Goal: Task Accomplishment & Management: Manage account settings

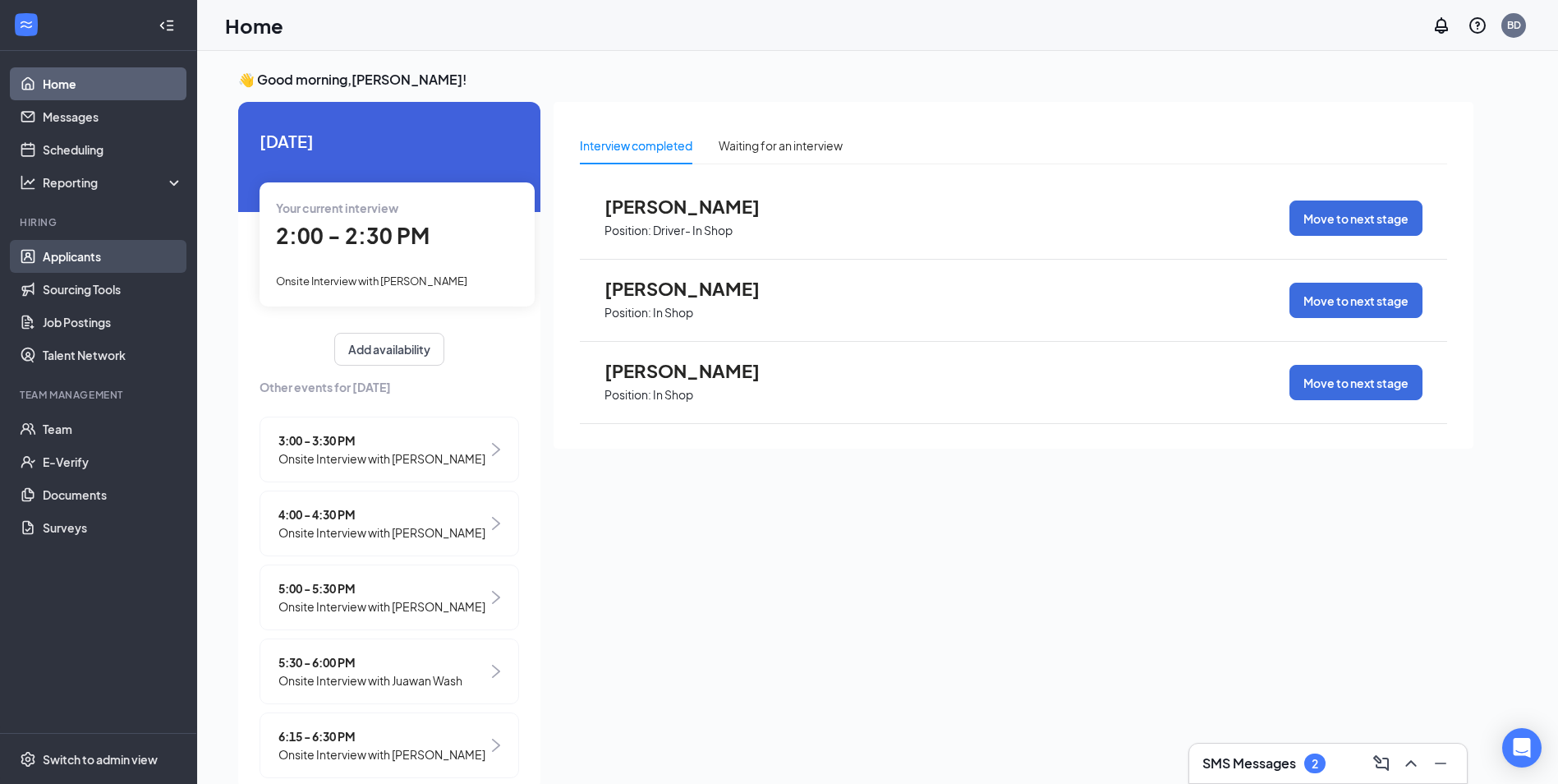
click at [135, 261] on link "Applicants" at bounding box center [113, 256] width 140 height 33
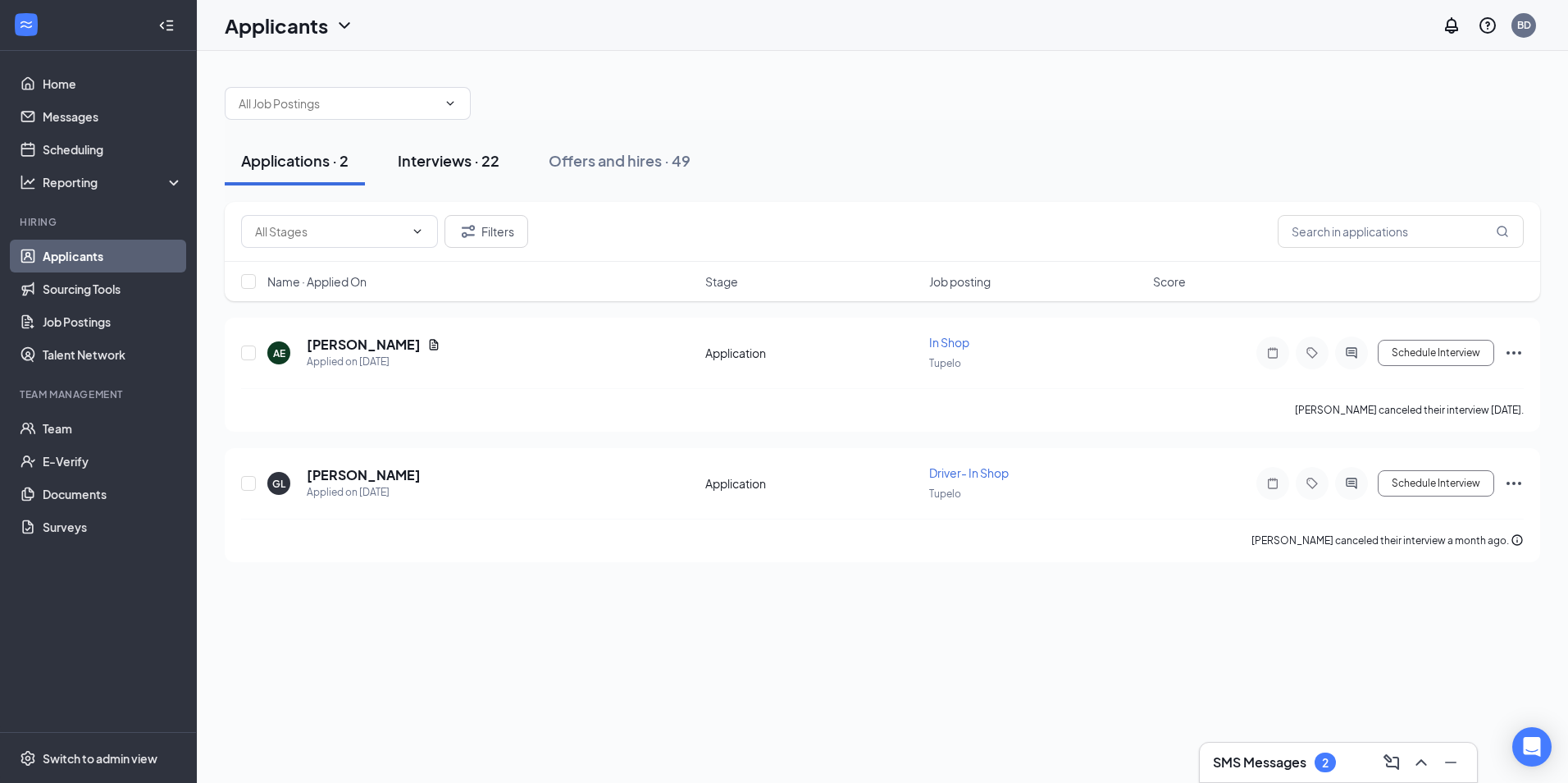
click at [423, 146] on button "Interviews · 22" at bounding box center [448, 160] width 134 height 49
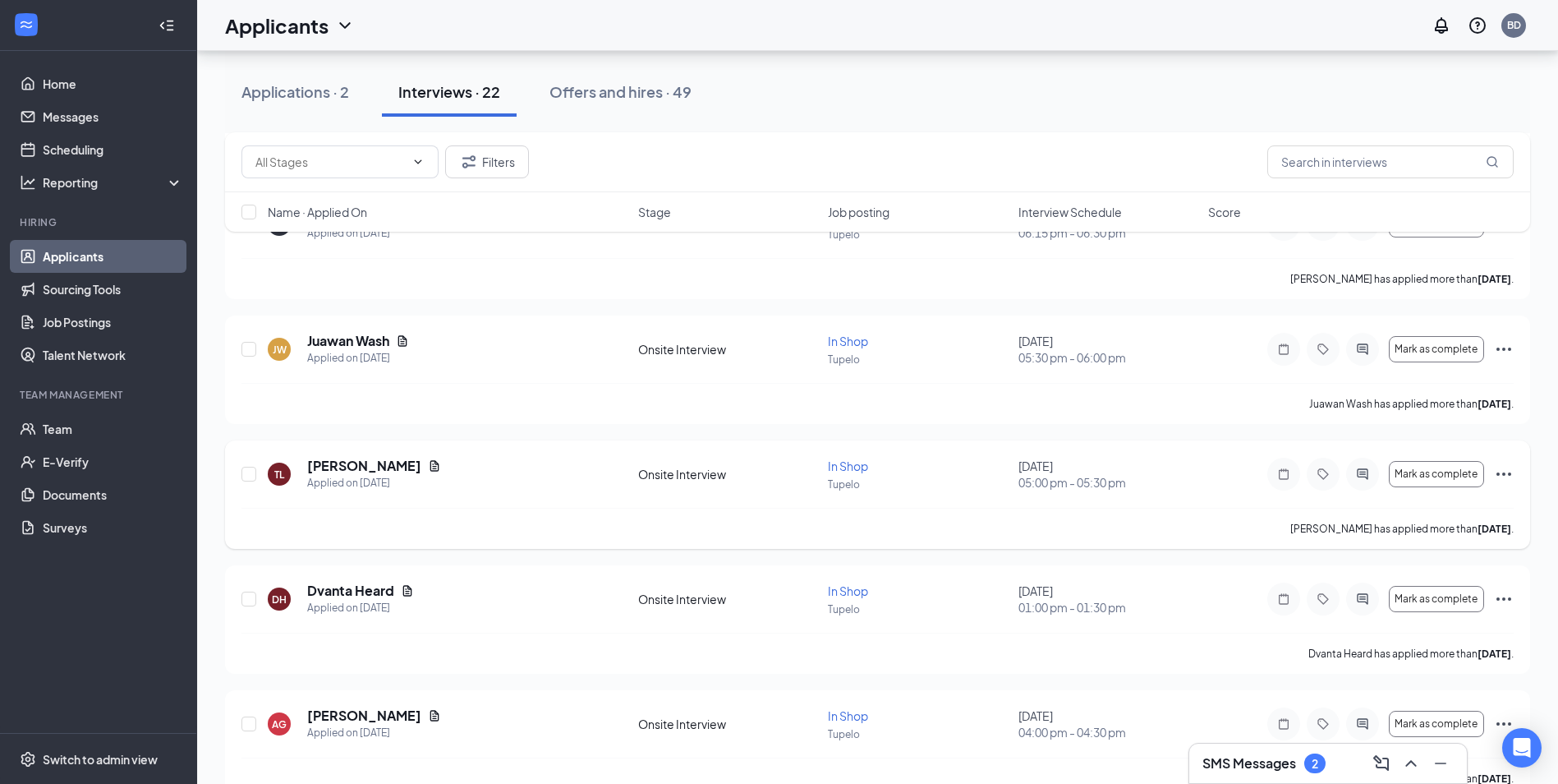
scroll to position [1298, 0]
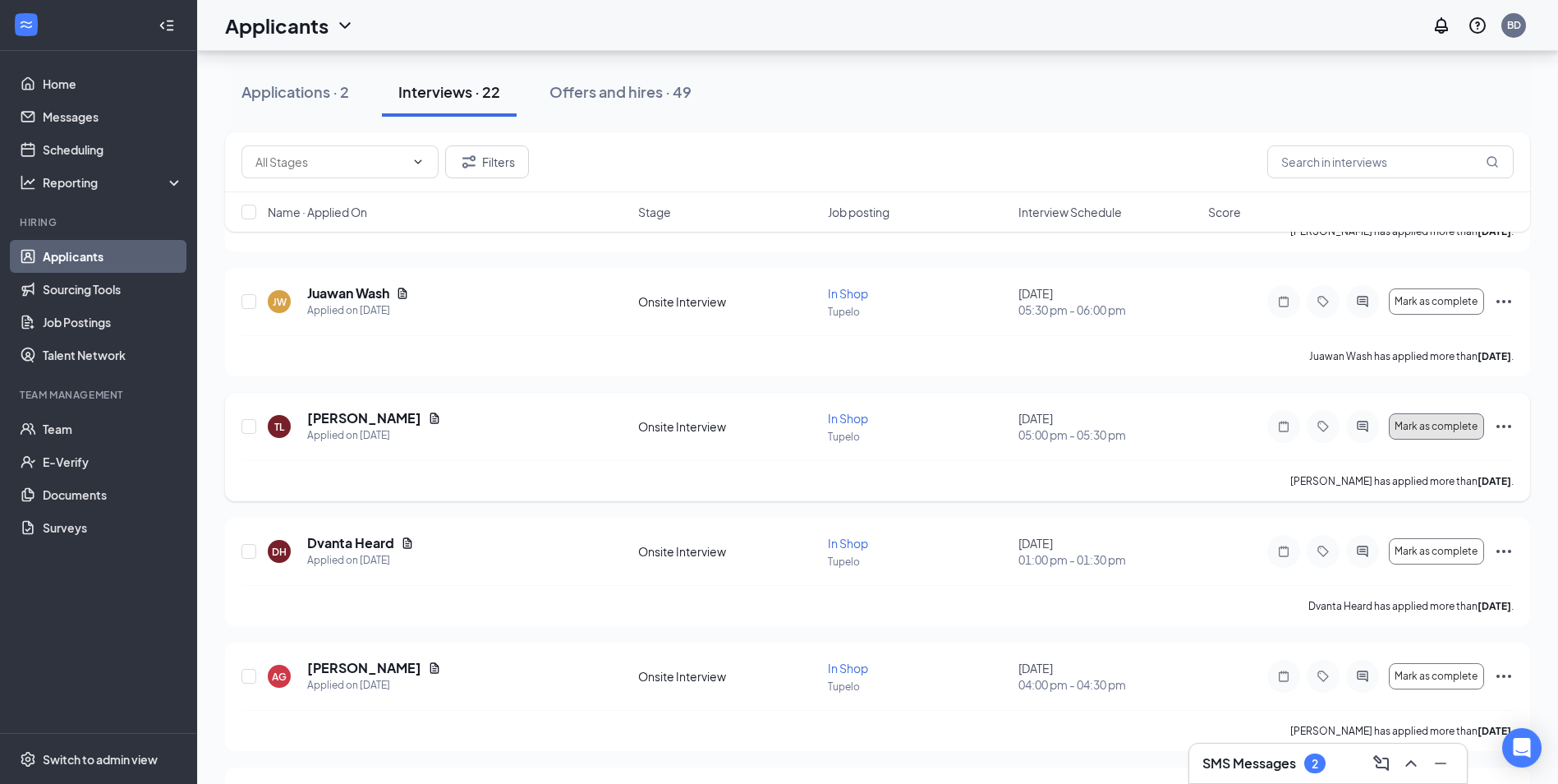
click at [1463, 430] on span "Mark as complete" at bounding box center [1436, 427] width 83 height 12
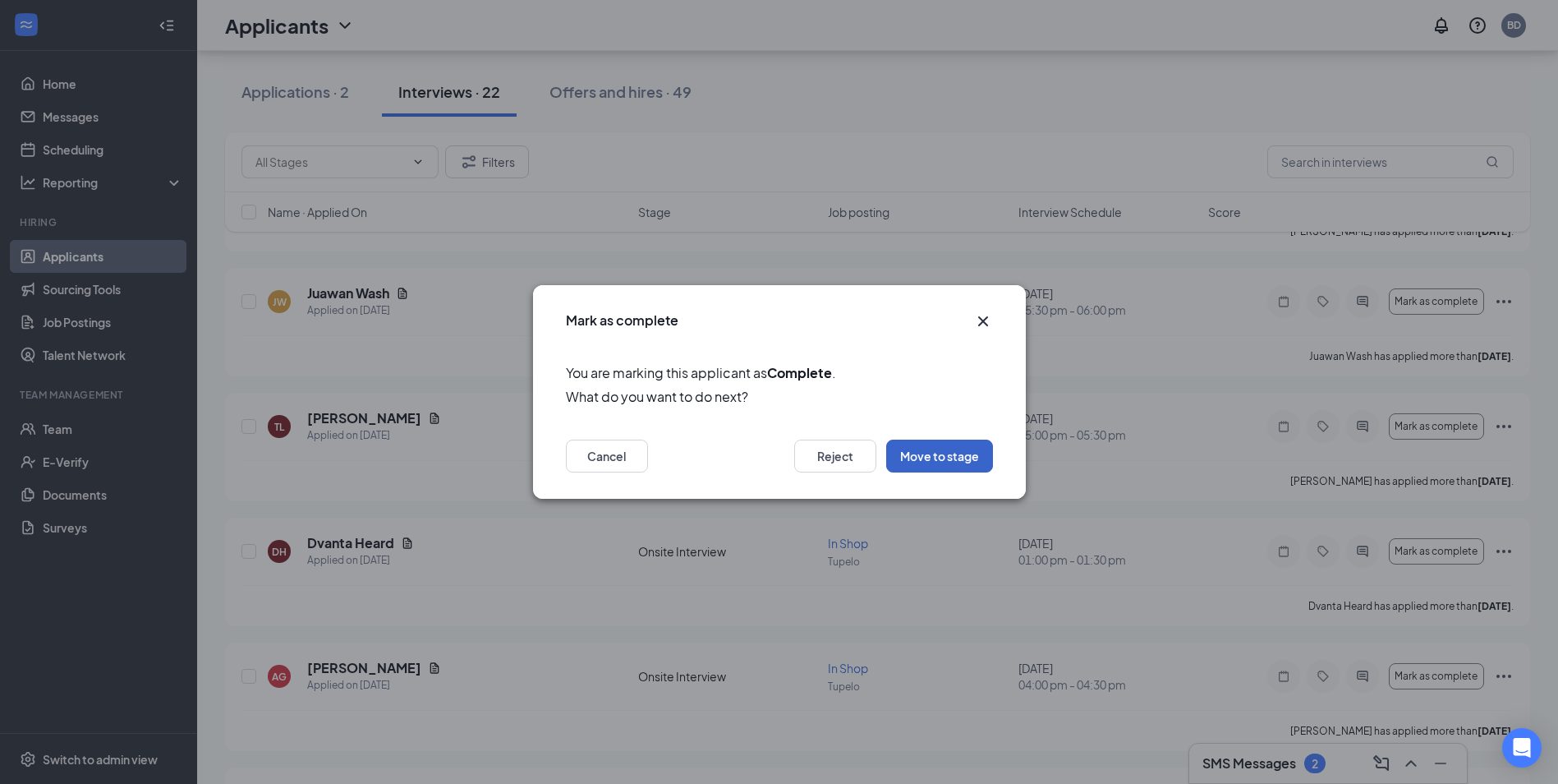
click at [942, 444] on button "Move to stage" at bounding box center [940, 455] width 106 height 33
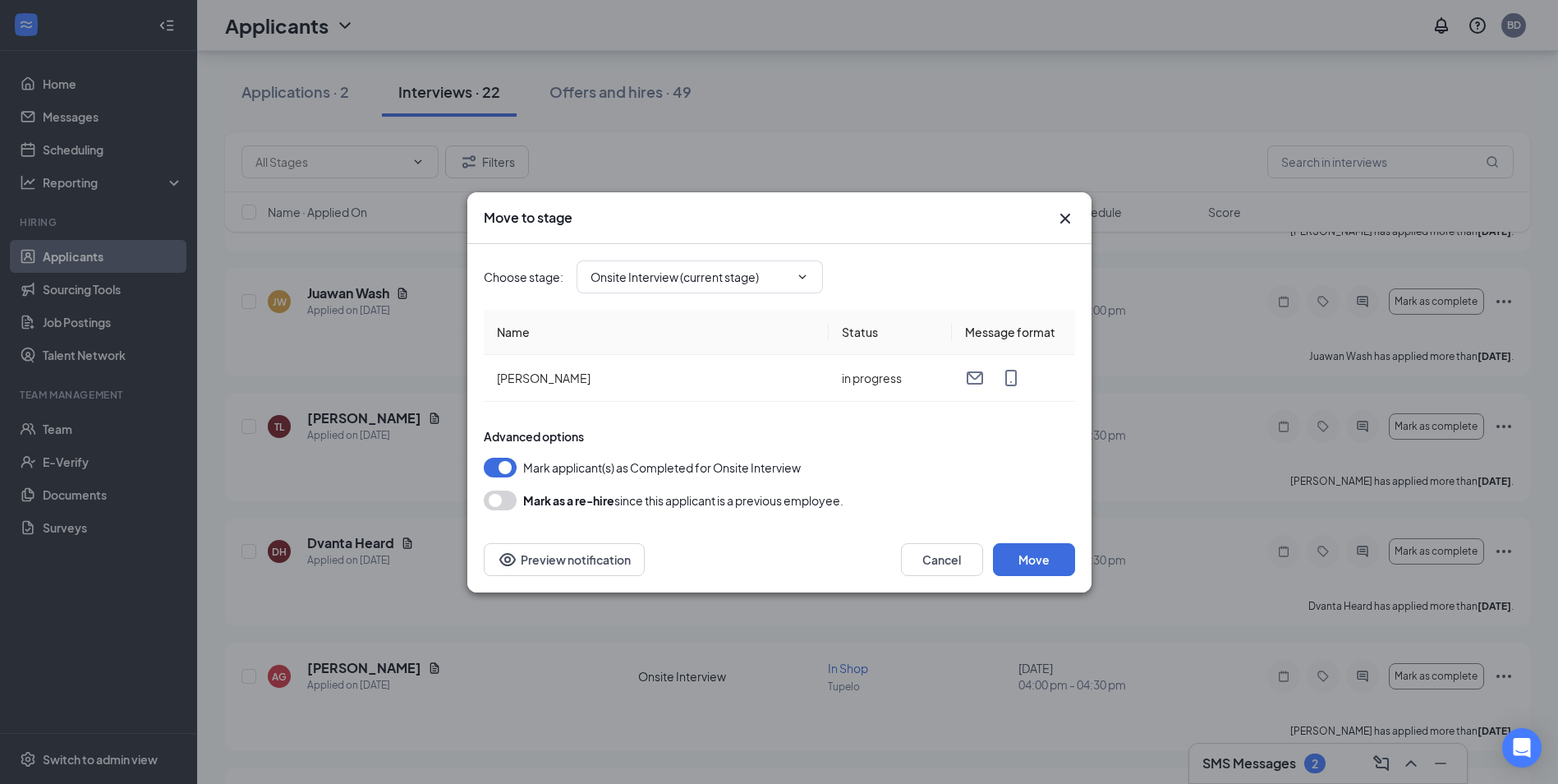
type input "Hiring Complete (final stage)"
click at [1036, 562] on button "Move" at bounding box center [1033, 559] width 82 height 33
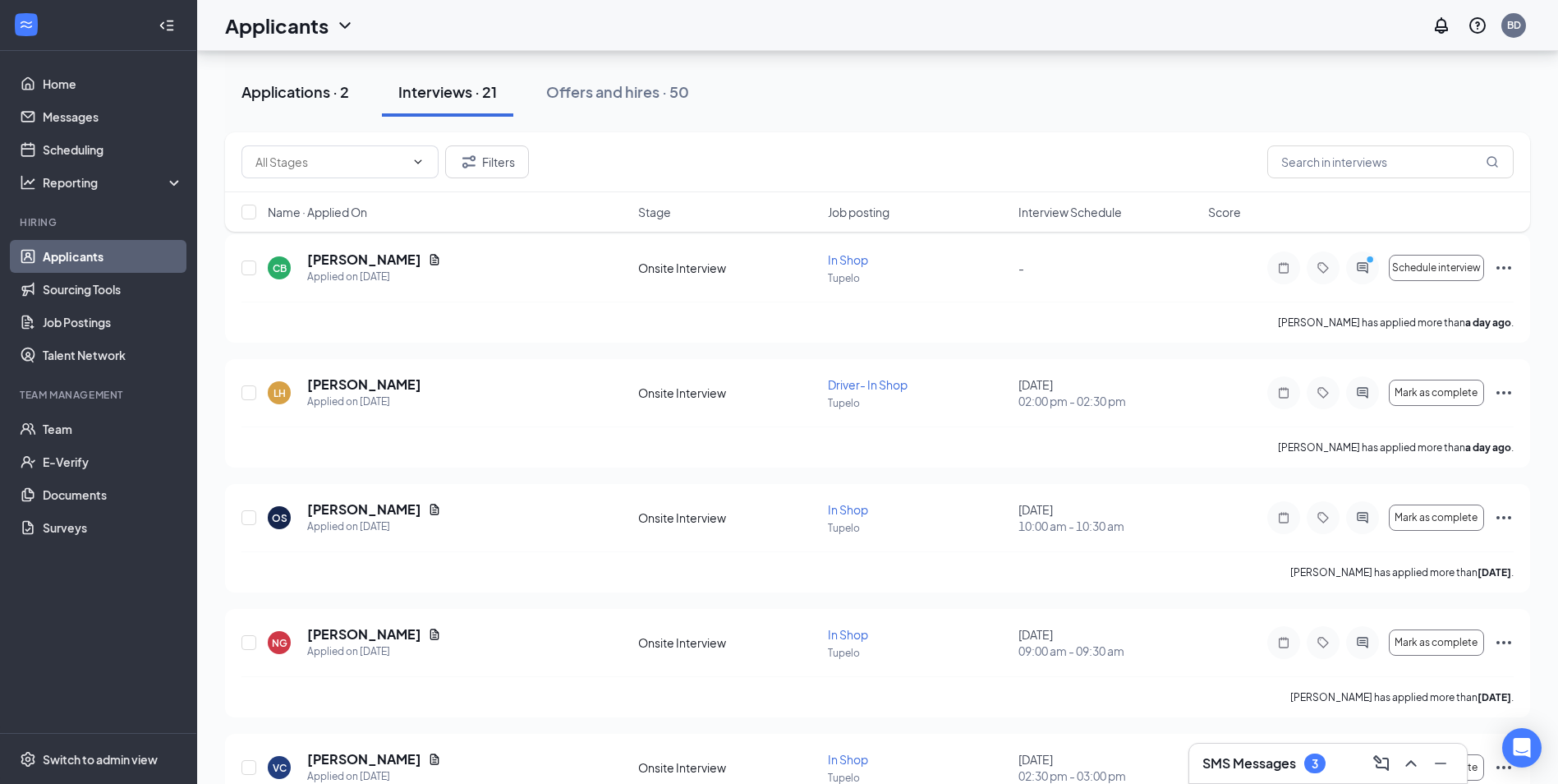
scroll to position [82, 0]
click at [335, 82] on div "Applications · 2" at bounding box center [295, 91] width 107 height 20
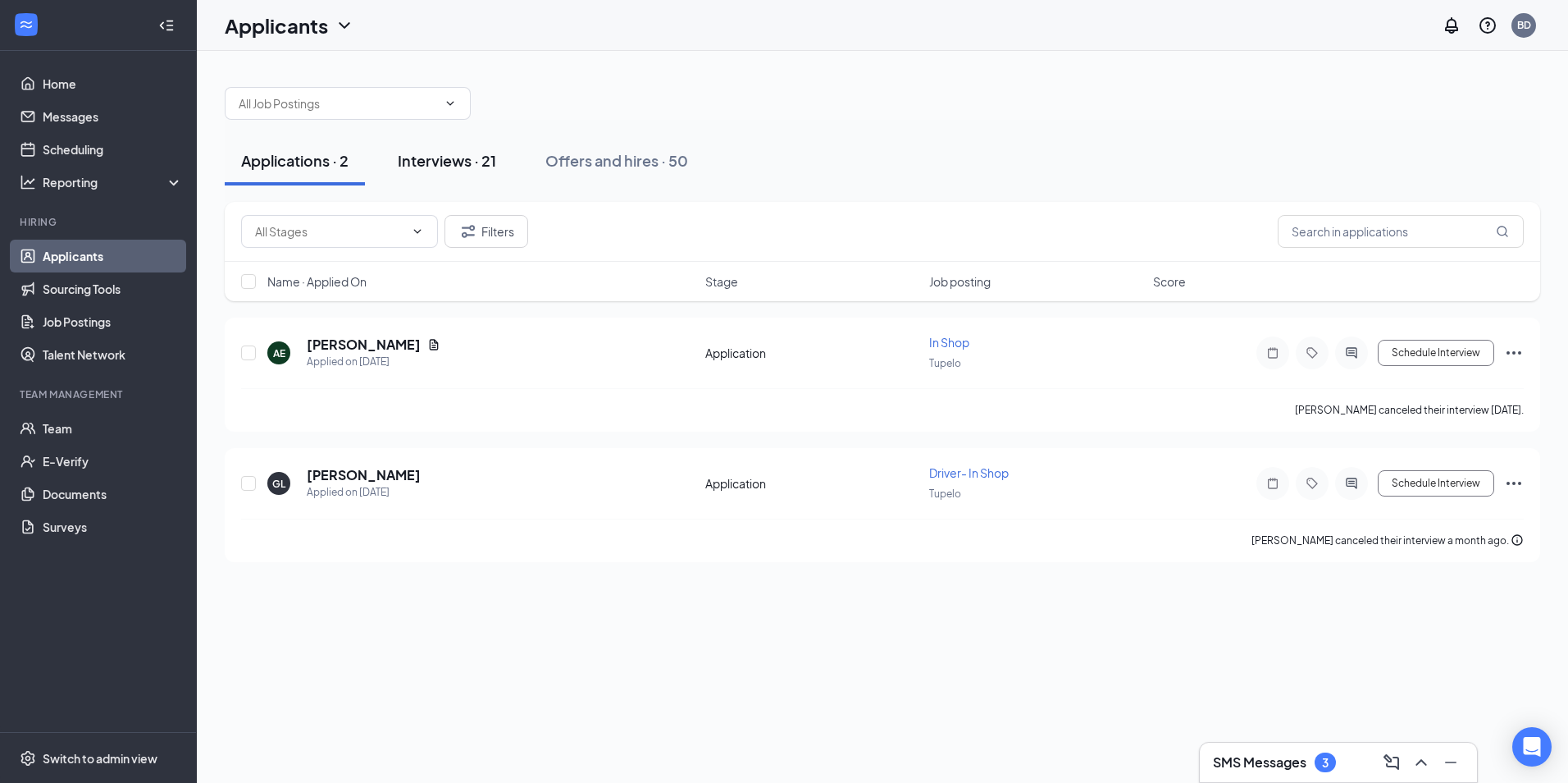
click at [459, 148] on button "Interviews · 21" at bounding box center [447, 160] width 132 height 49
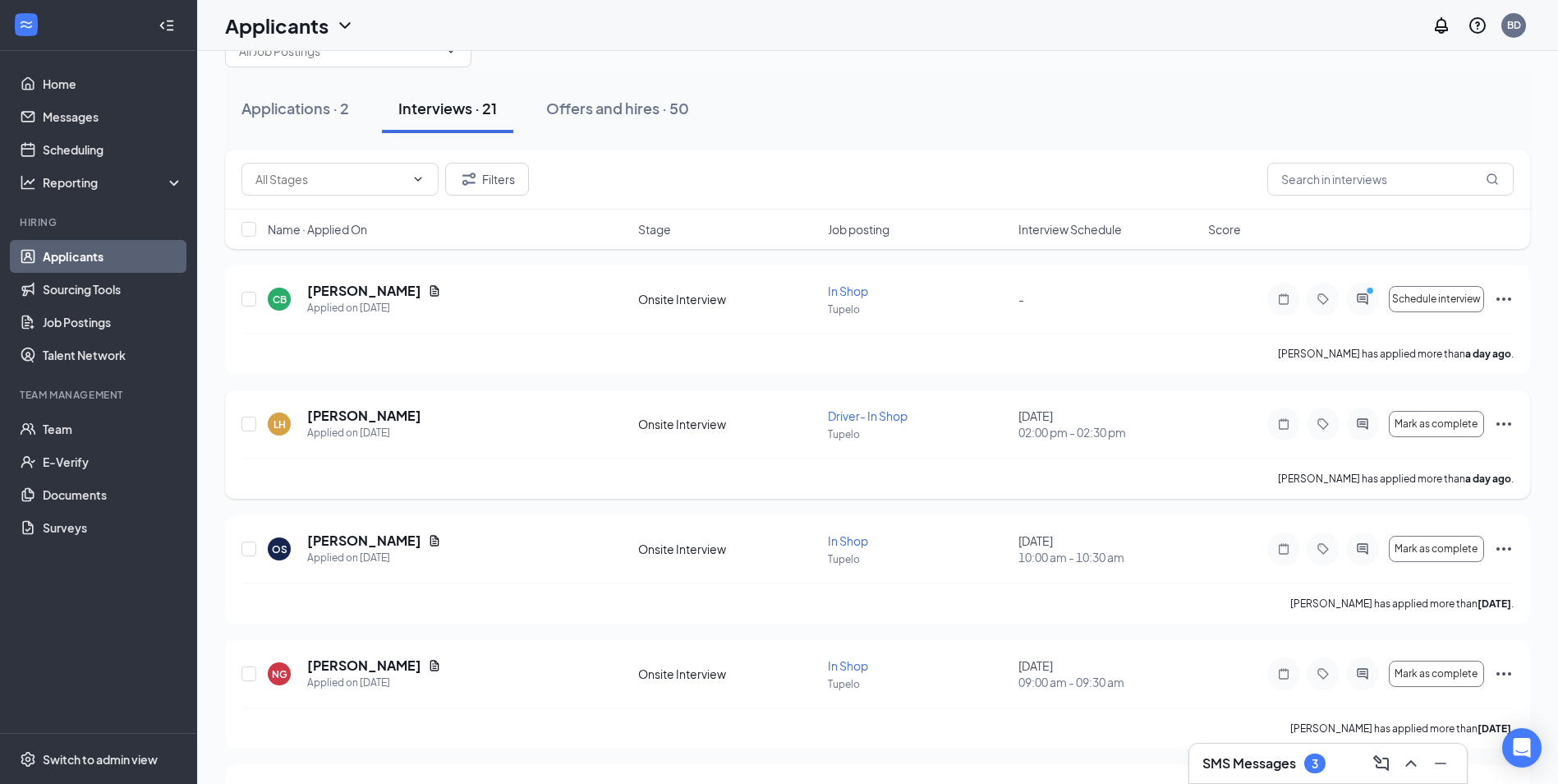
scroll to position [82, 0]
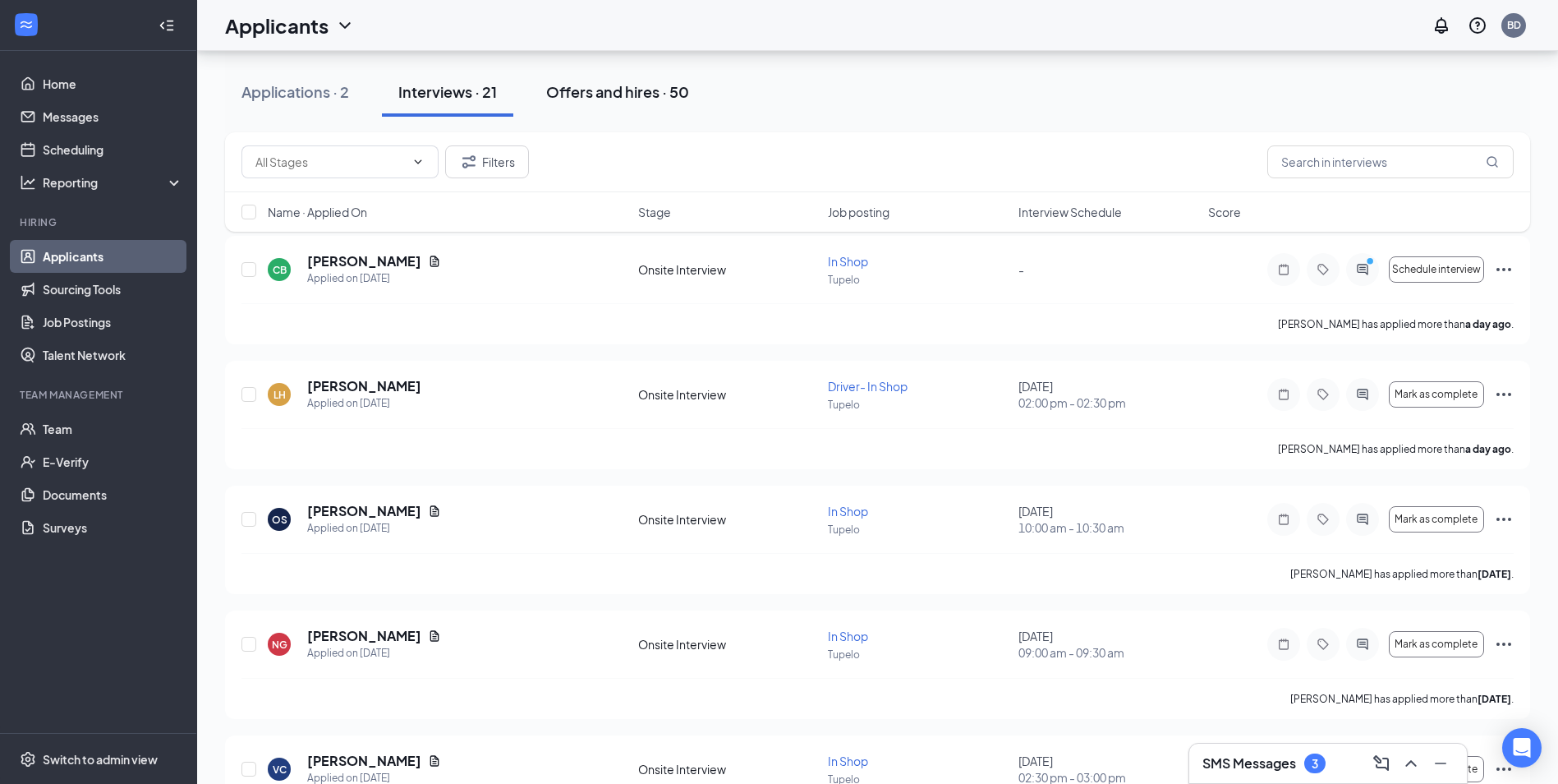
drag, startPoint x: 602, startPoint y: 70, endPoint x: 596, endPoint y: 77, distance: 9.2
click at [602, 71] on button "Offers and hires · 50" at bounding box center [618, 92] width 176 height 49
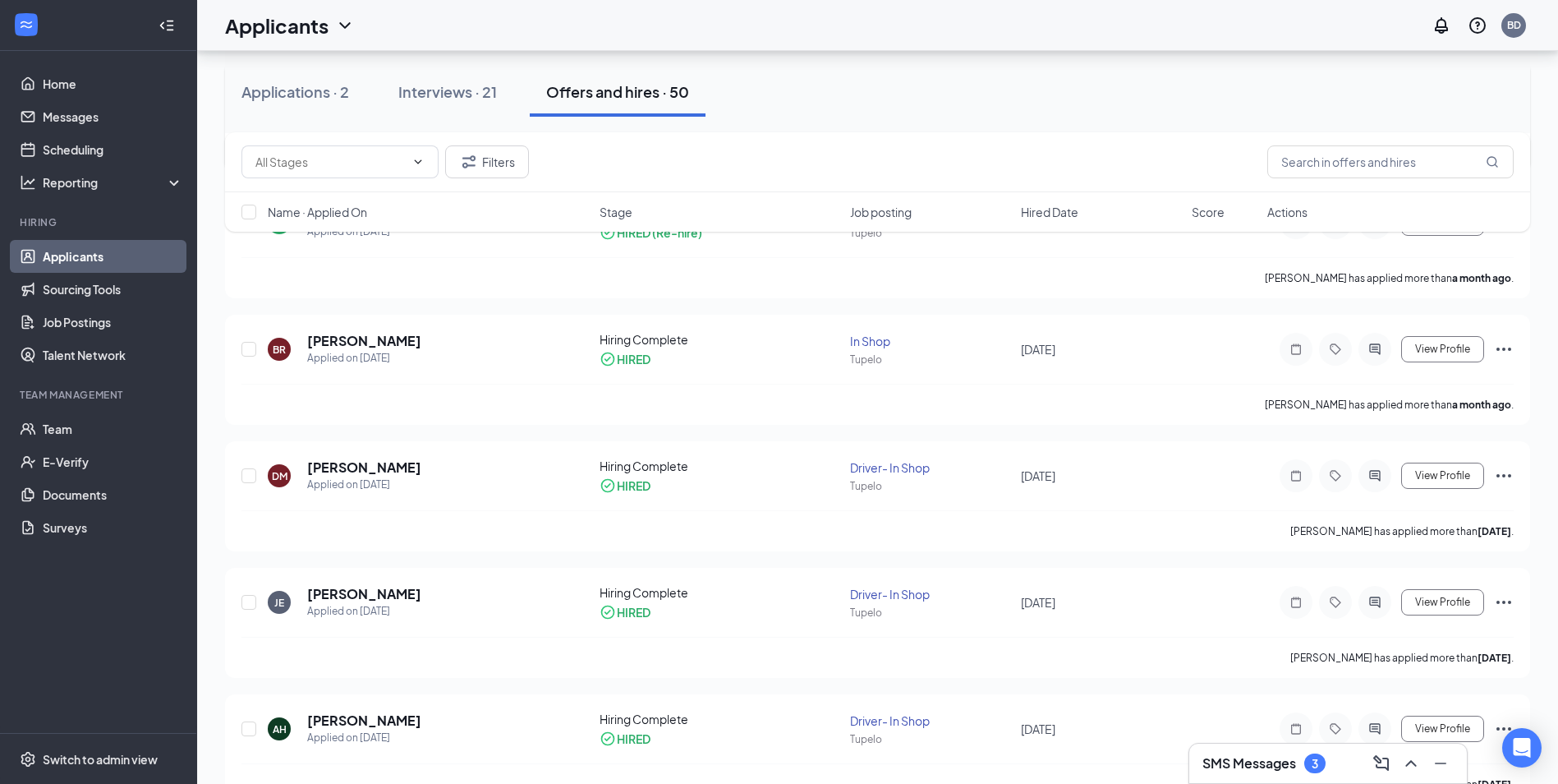
scroll to position [411, 0]
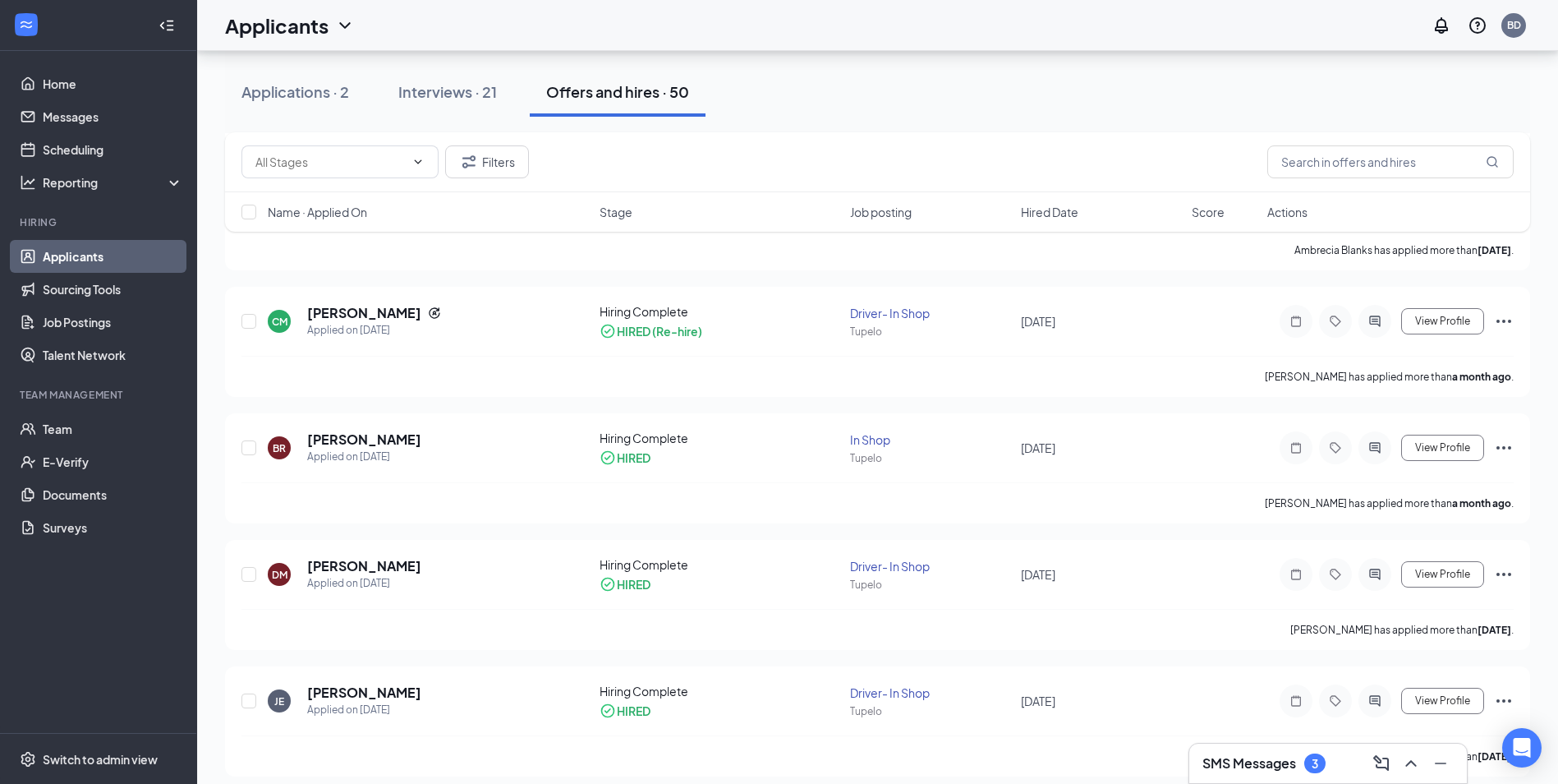
drag, startPoint x: 455, startPoint y: 90, endPoint x: 441, endPoint y: 131, distance: 43.3
click at [454, 90] on div "Interviews · 21" at bounding box center [448, 91] width 99 height 20
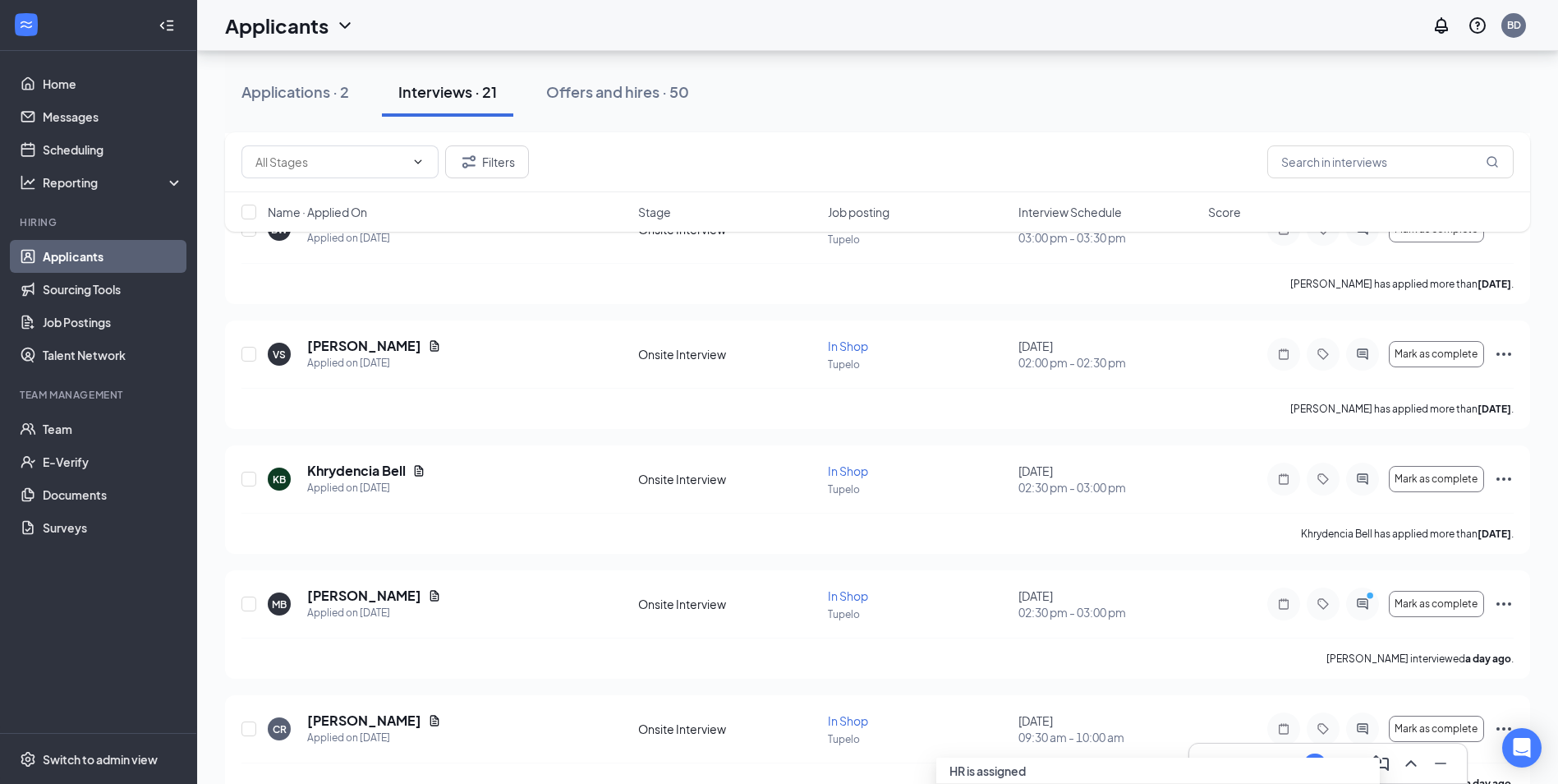
scroll to position [1831, 0]
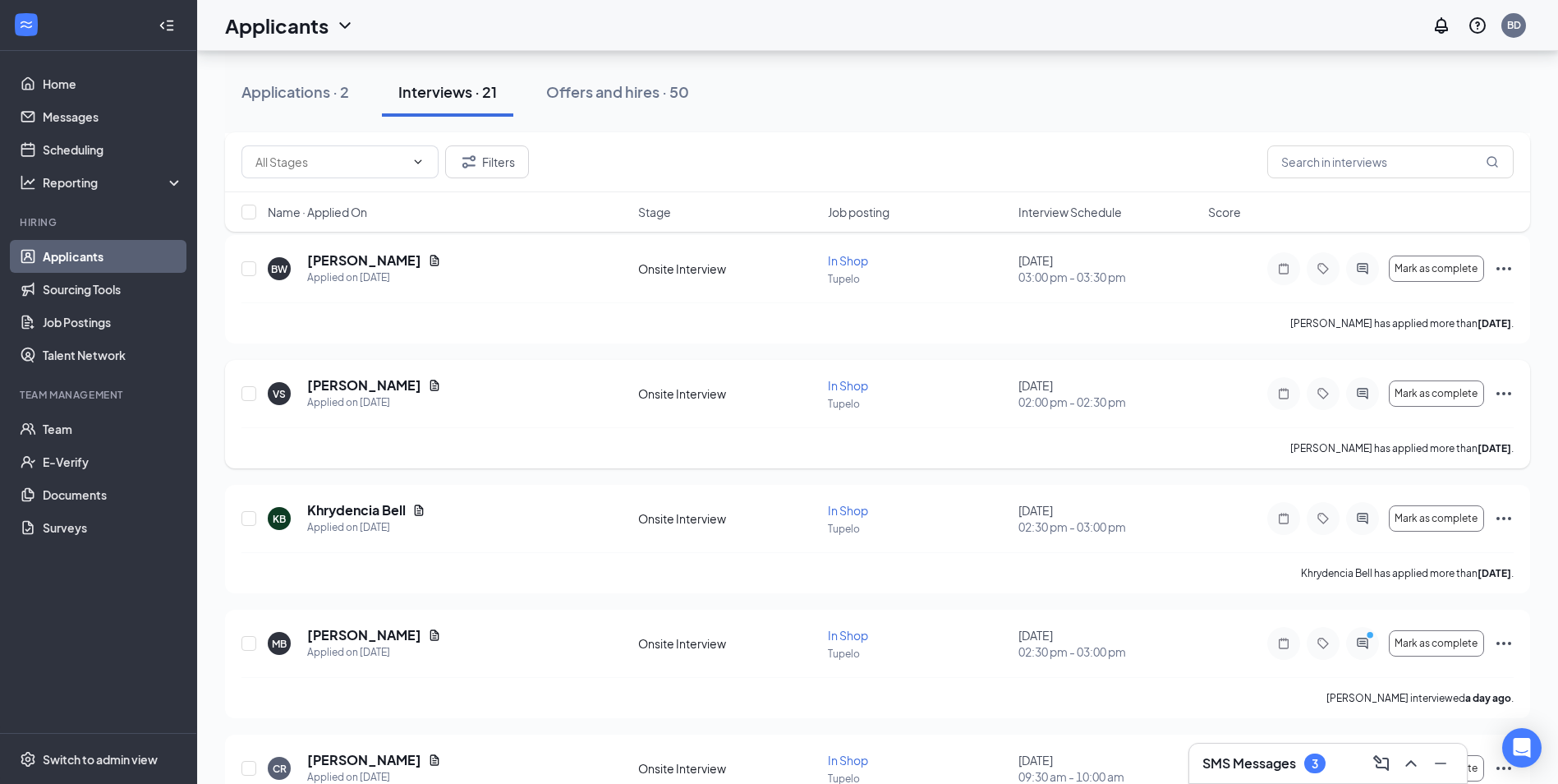
click at [1506, 391] on icon "Ellipses" at bounding box center [1504, 393] width 19 height 19
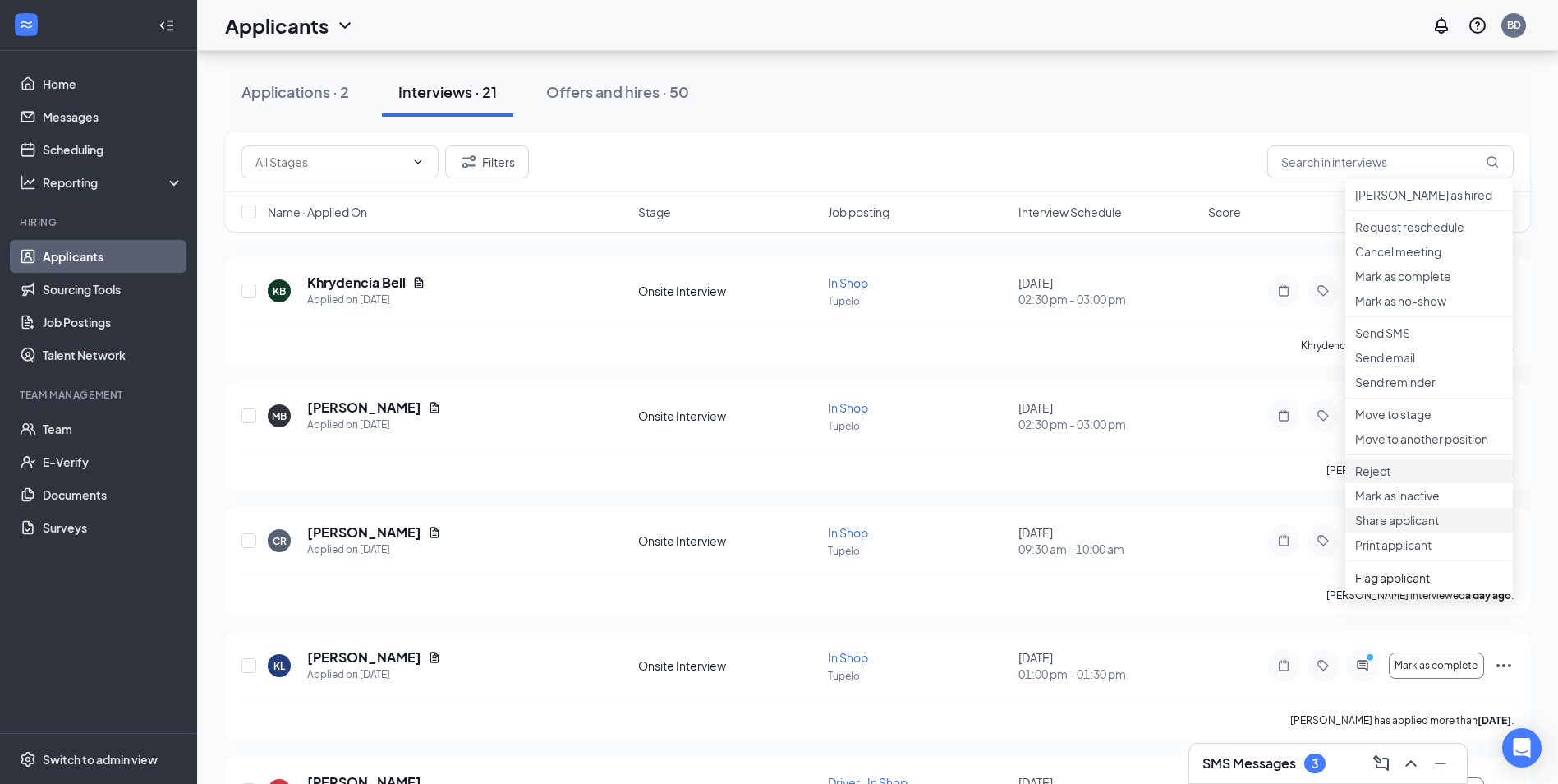
scroll to position [2077, 0]
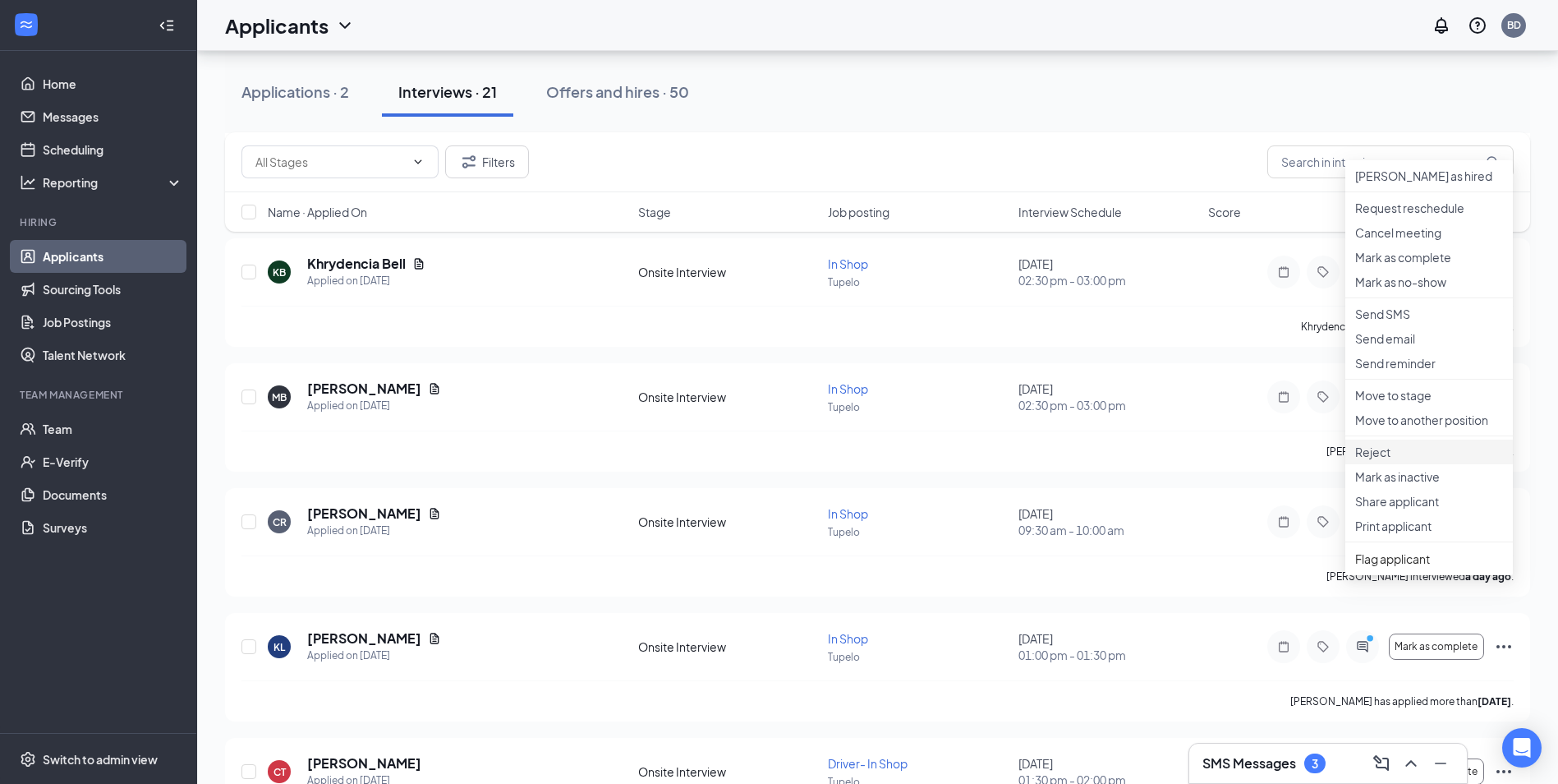
drag, startPoint x: 1408, startPoint y: 580, endPoint x: 1405, endPoint y: 590, distance: 10.4
click at [1408, 464] on li "Reject" at bounding box center [1430, 451] width 167 height 24
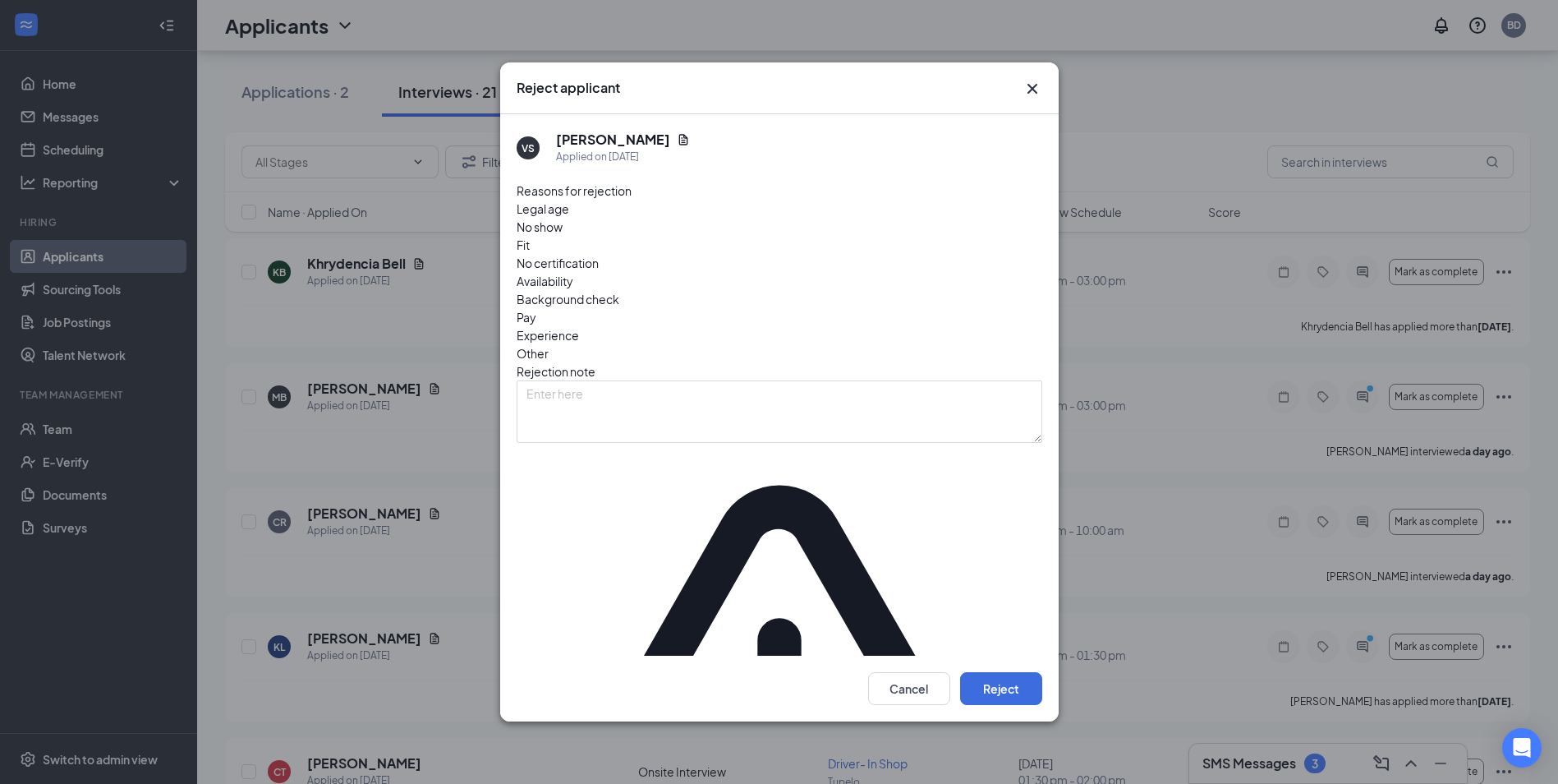
click at [563, 236] on span "No show" at bounding box center [540, 226] width 46 height 18
click at [621, 400] on textarea at bounding box center [780, 411] width 526 height 63
type textarea "did not show when expected also no expericence"
click at [530, 253] on span "Fit" at bounding box center [524, 244] width 14 height 18
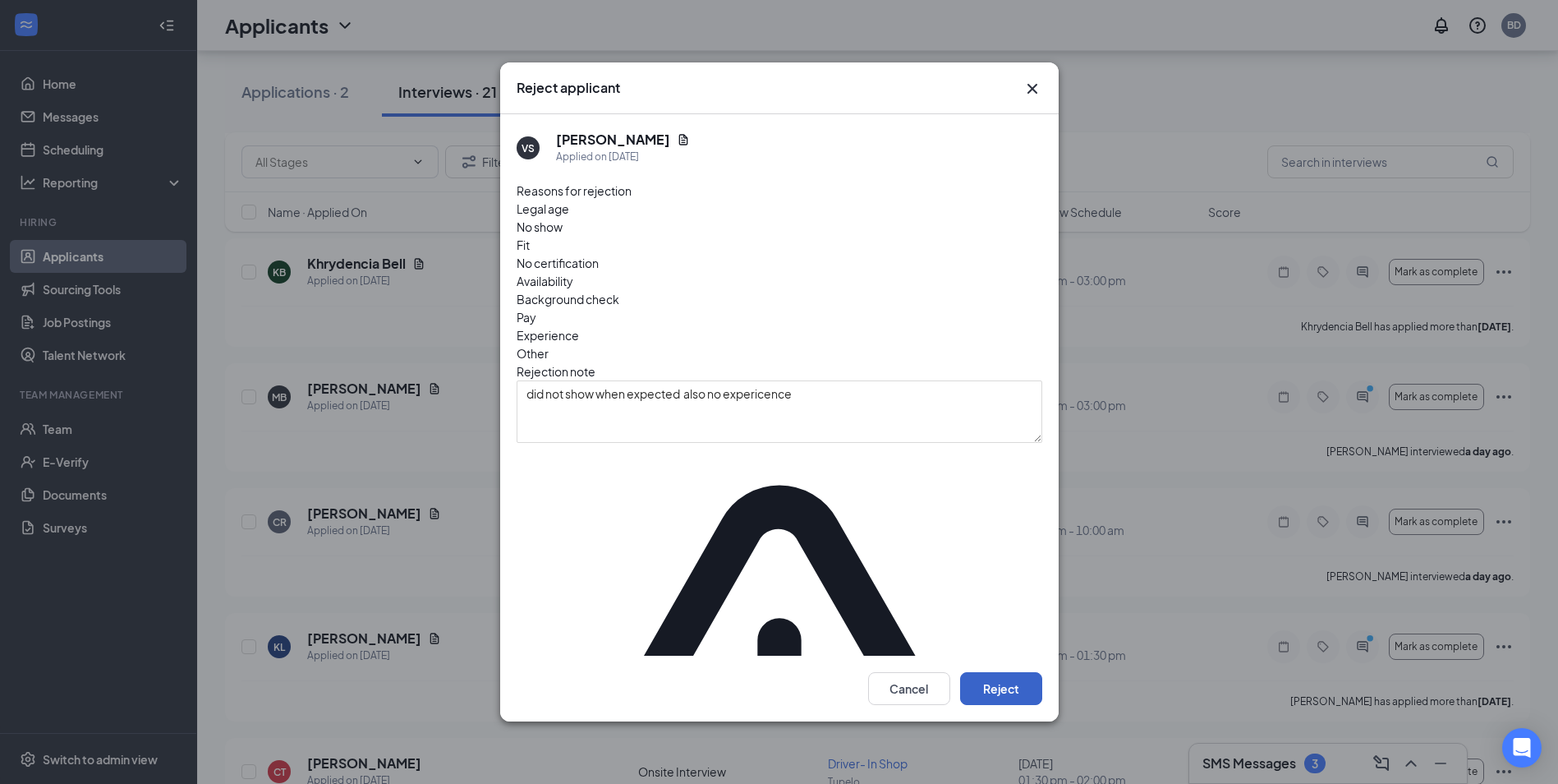
click at [1011, 672] on button "Reject" at bounding box center [1001, 688] width 82 height 33
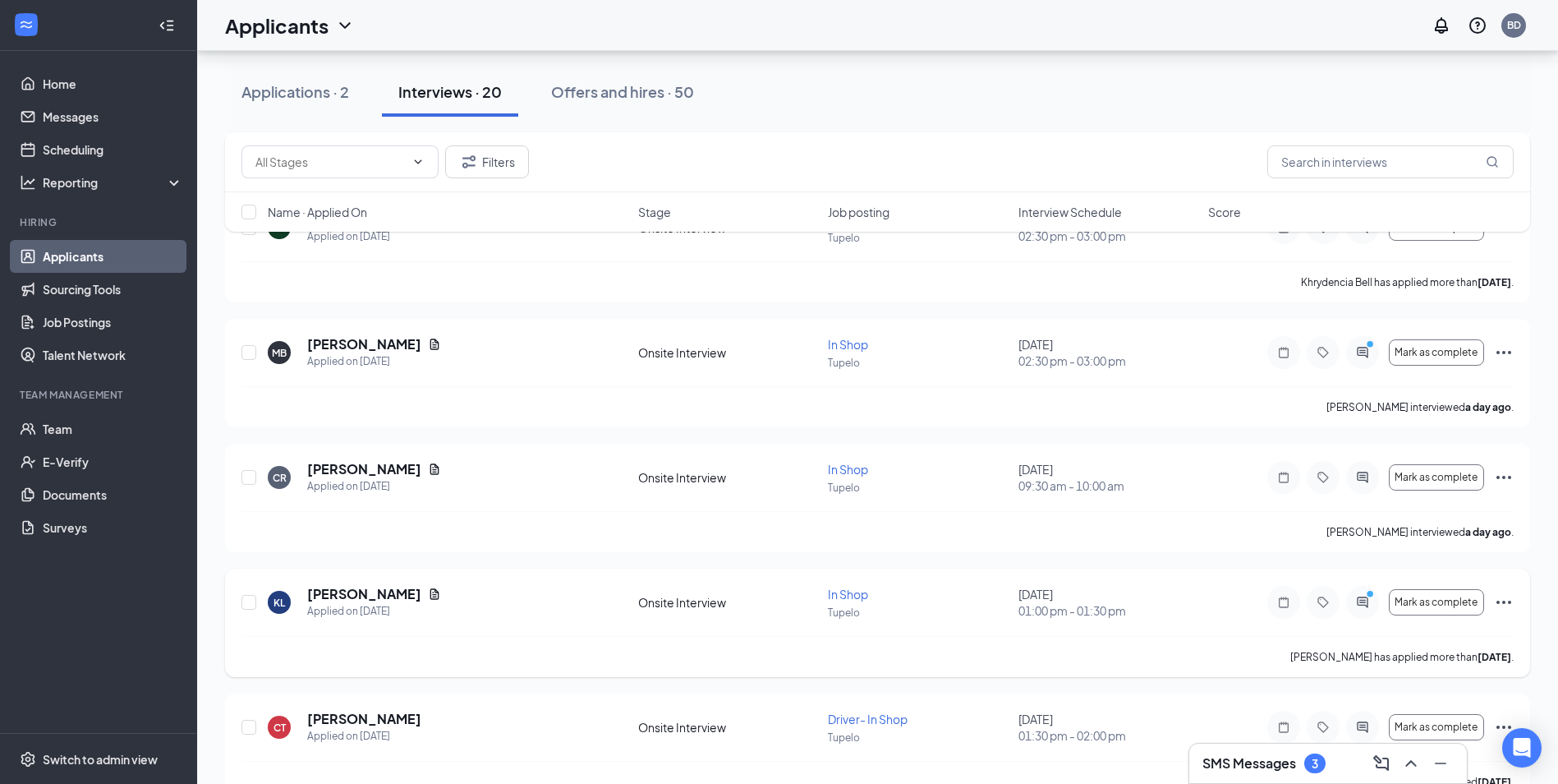
scroll to position [1995, 0]
click at [1262, 774] on div "SMS Messages 3" at bounding box center [1328, 763] width 252 height 26
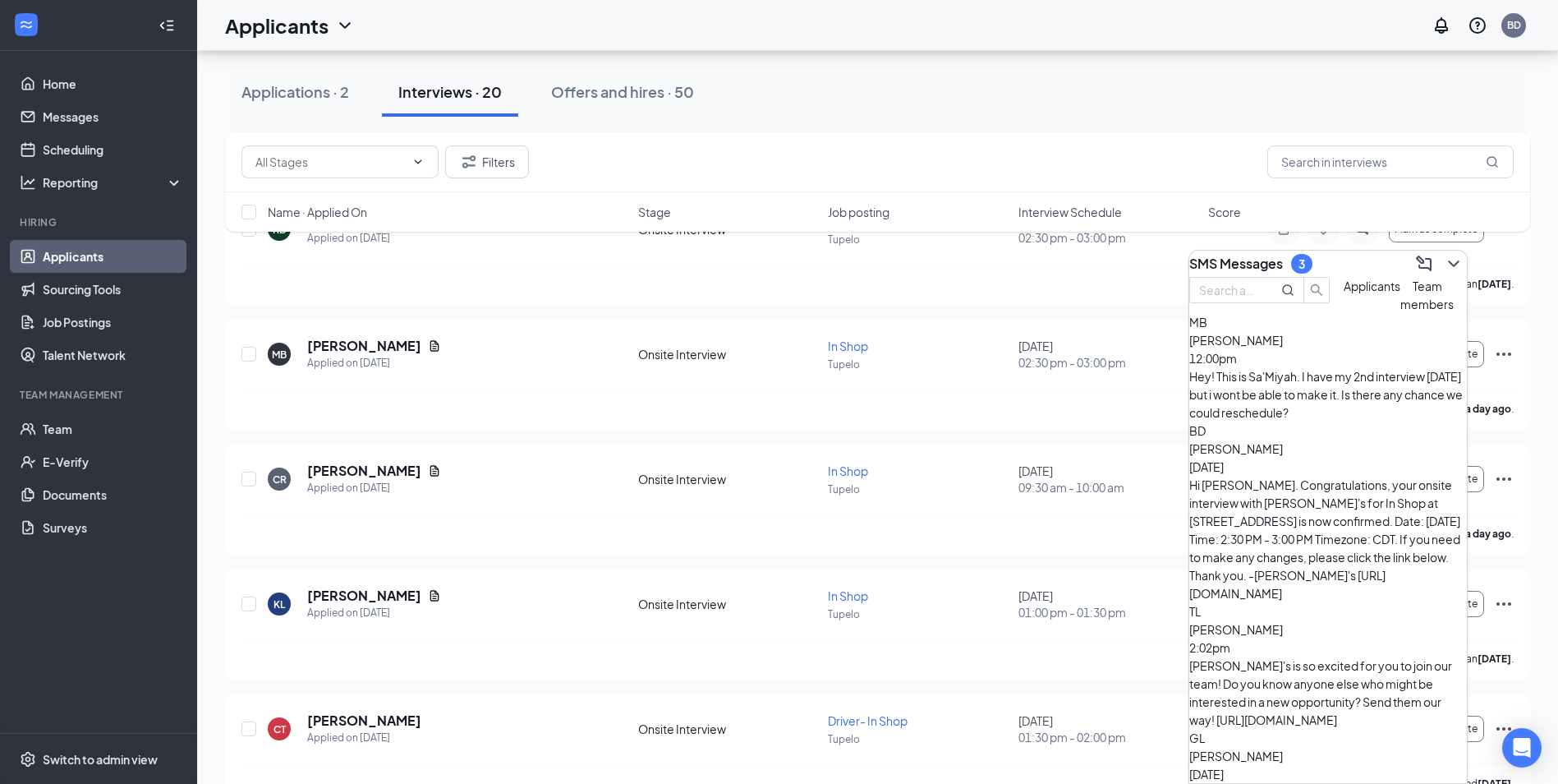
click at [1300, 400] on div "Hey! This is Sa'Miyah. I have my 2nd interview [DATE] but i wont be able to mak…" at bounding box center [1328, 395] width 278 height 54
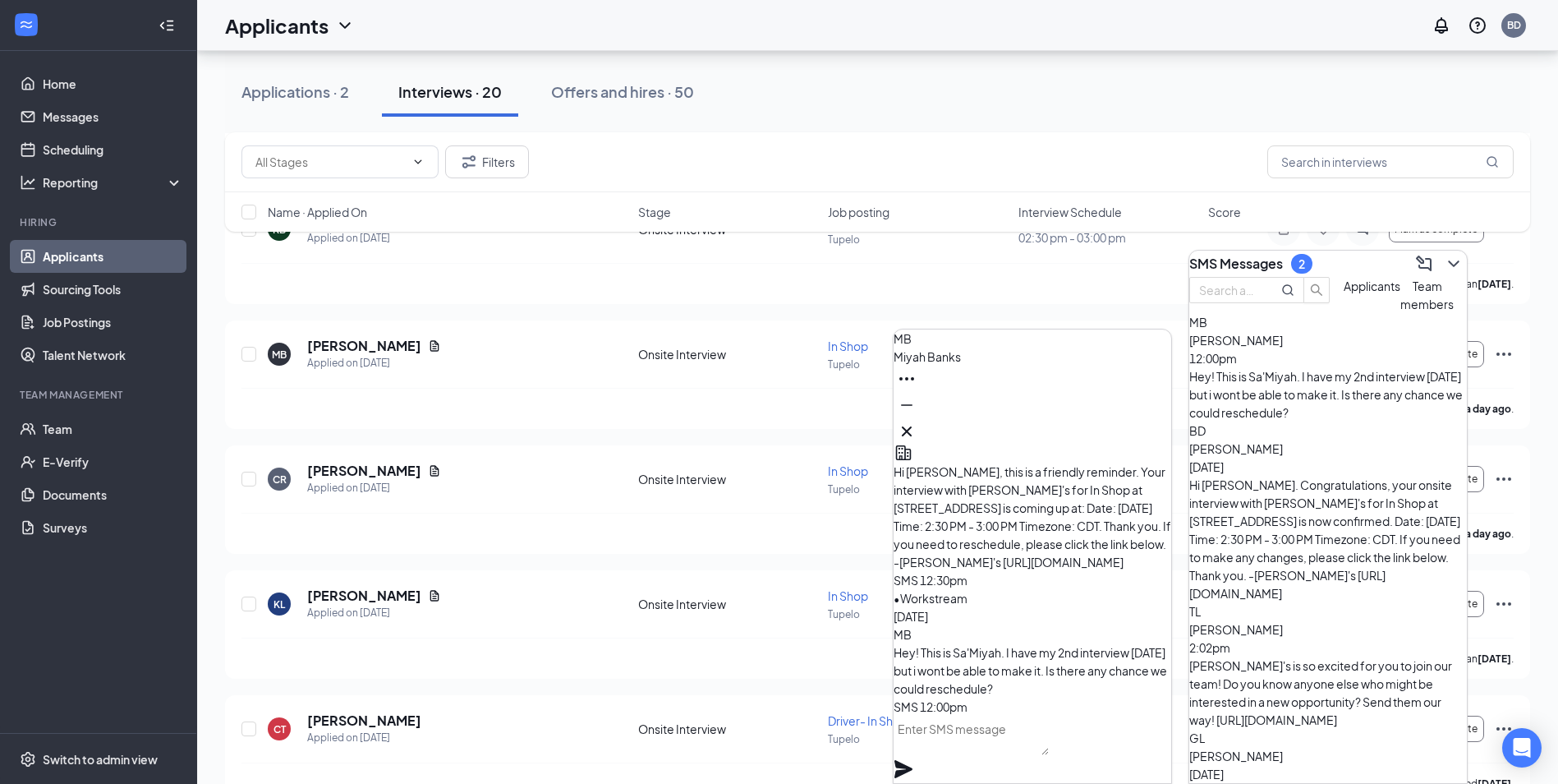
click at [1003, 746] on textarea at bounding box center [972, 735] width 155 height 40
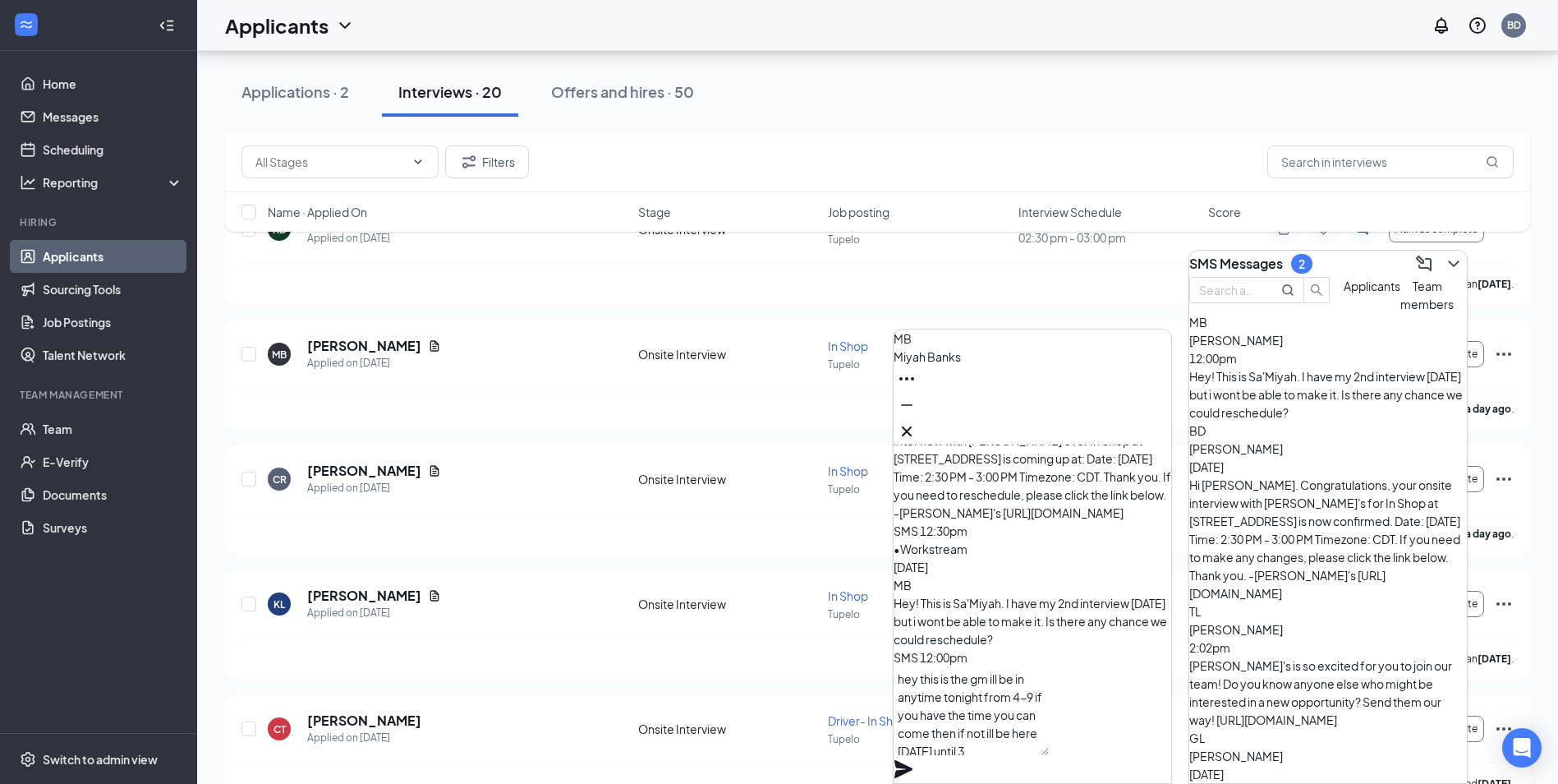
type textarea "hey this is the gm ill be in anytime tonight from 4-9 if you have the time you …"
click at [912, 760] on icon "Plane" at bounding box center [903, 768] width 18 height 18
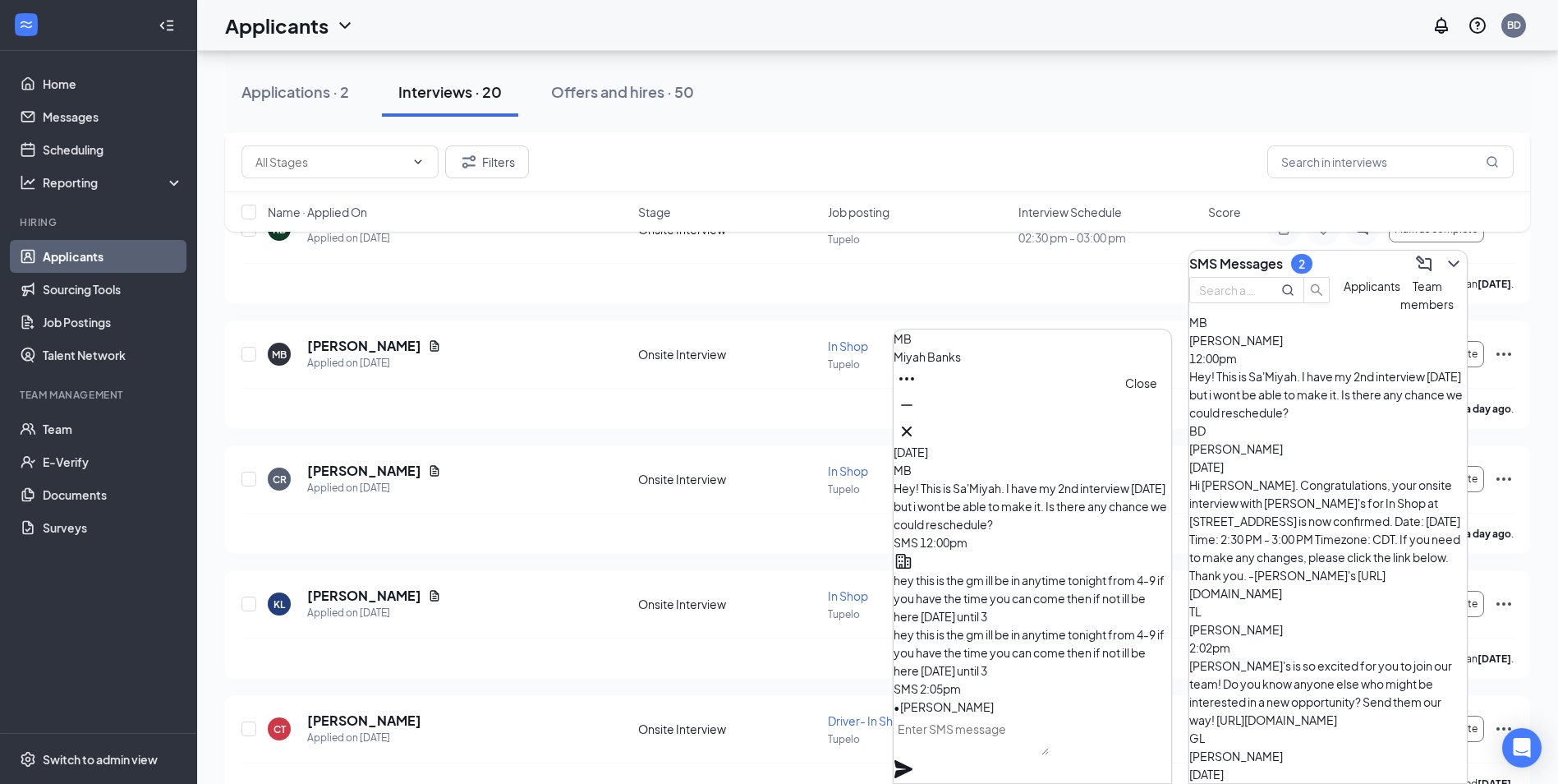
click at [917, 422] on icon "Cross" at bounding box center [907, 431] width 19 height 19
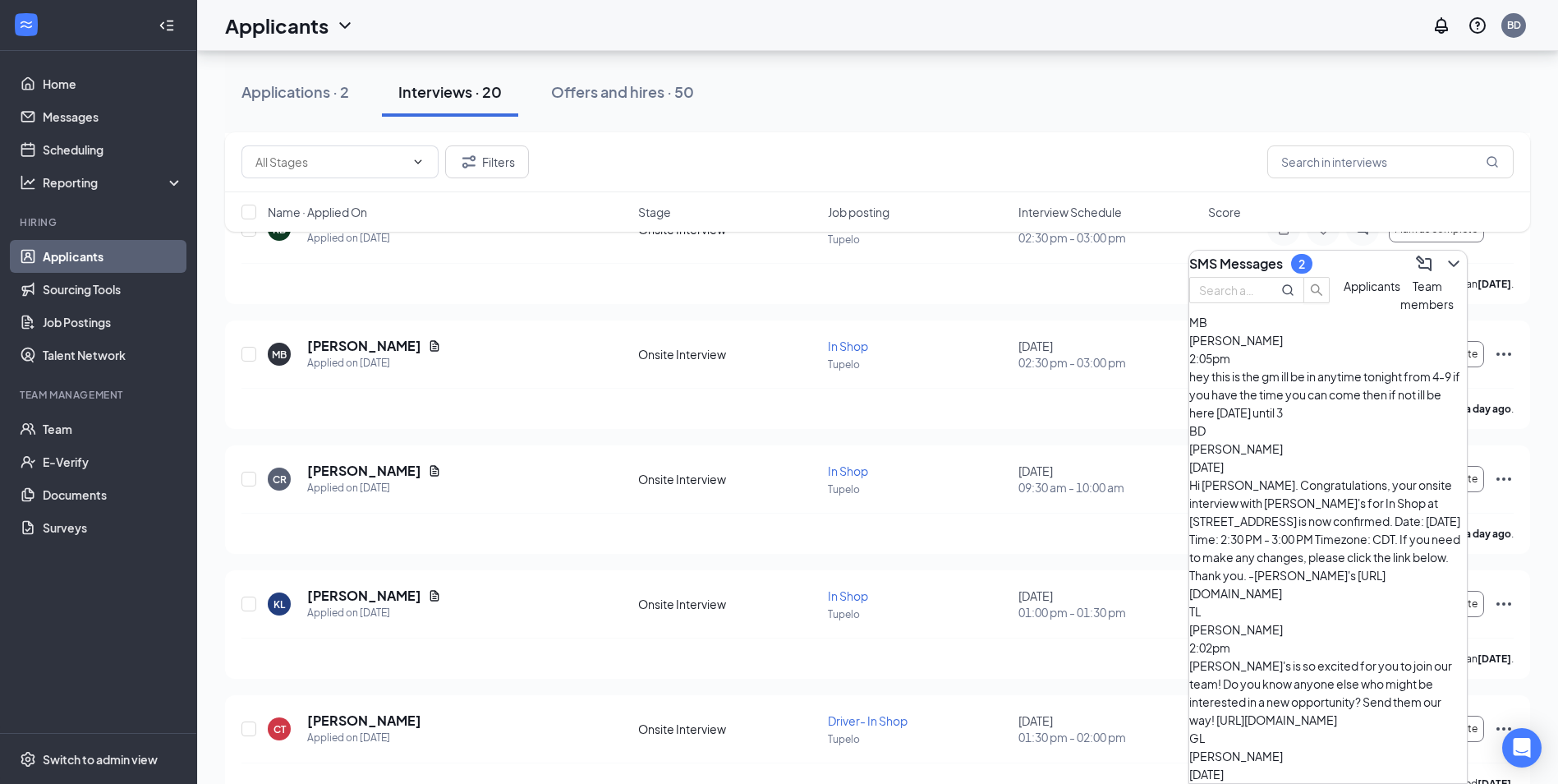
click at [1330, 476] on div "Hi [PERSON_NAME]. Congratulations, your onsite interview with [PERSON_NAME]'s f…" at bounding box center [1328, 539] width 278 height 127
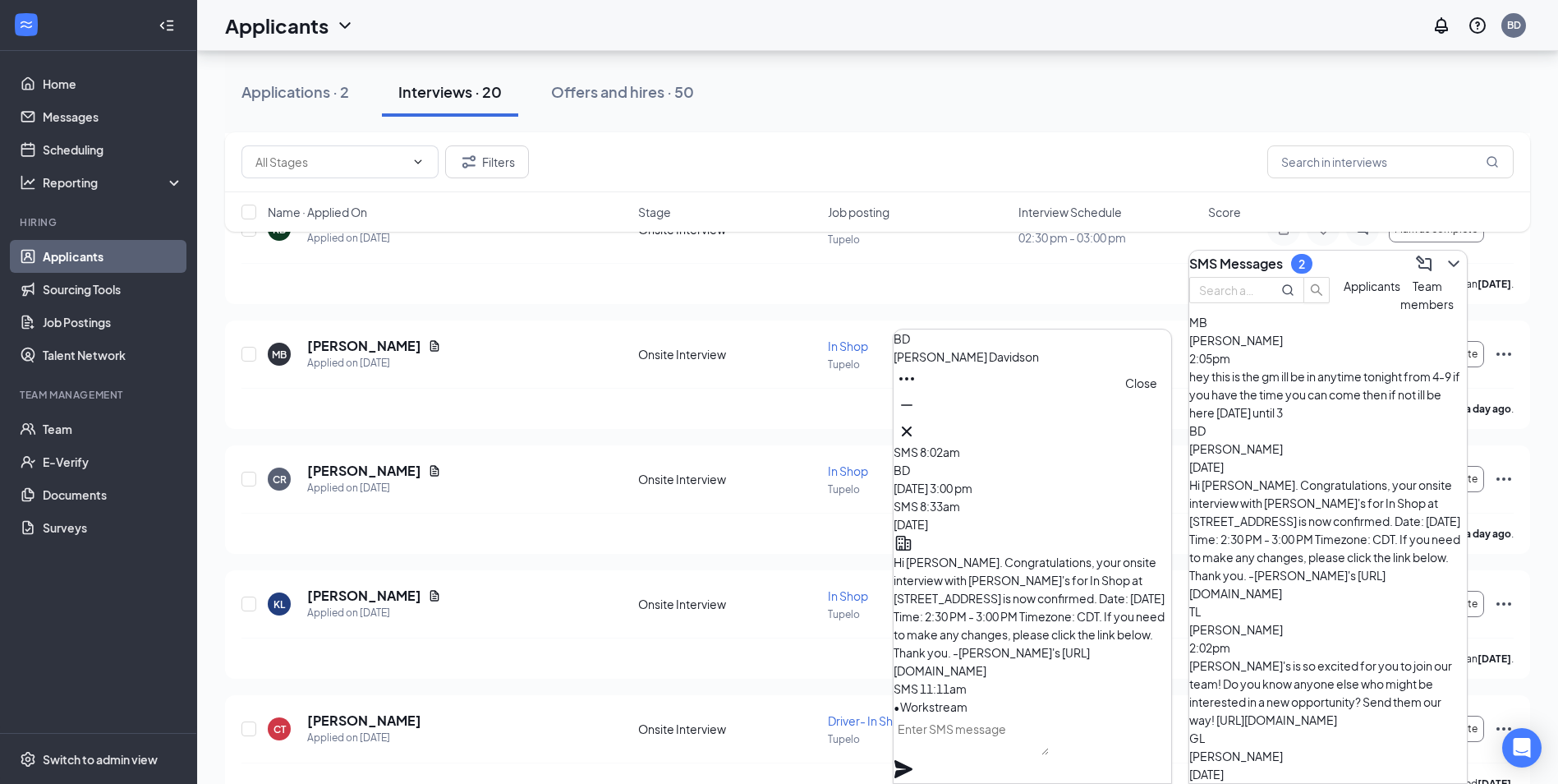
click at [917, 430] on icon "Cross" at bounding box center [907, 431] width 19 height 19
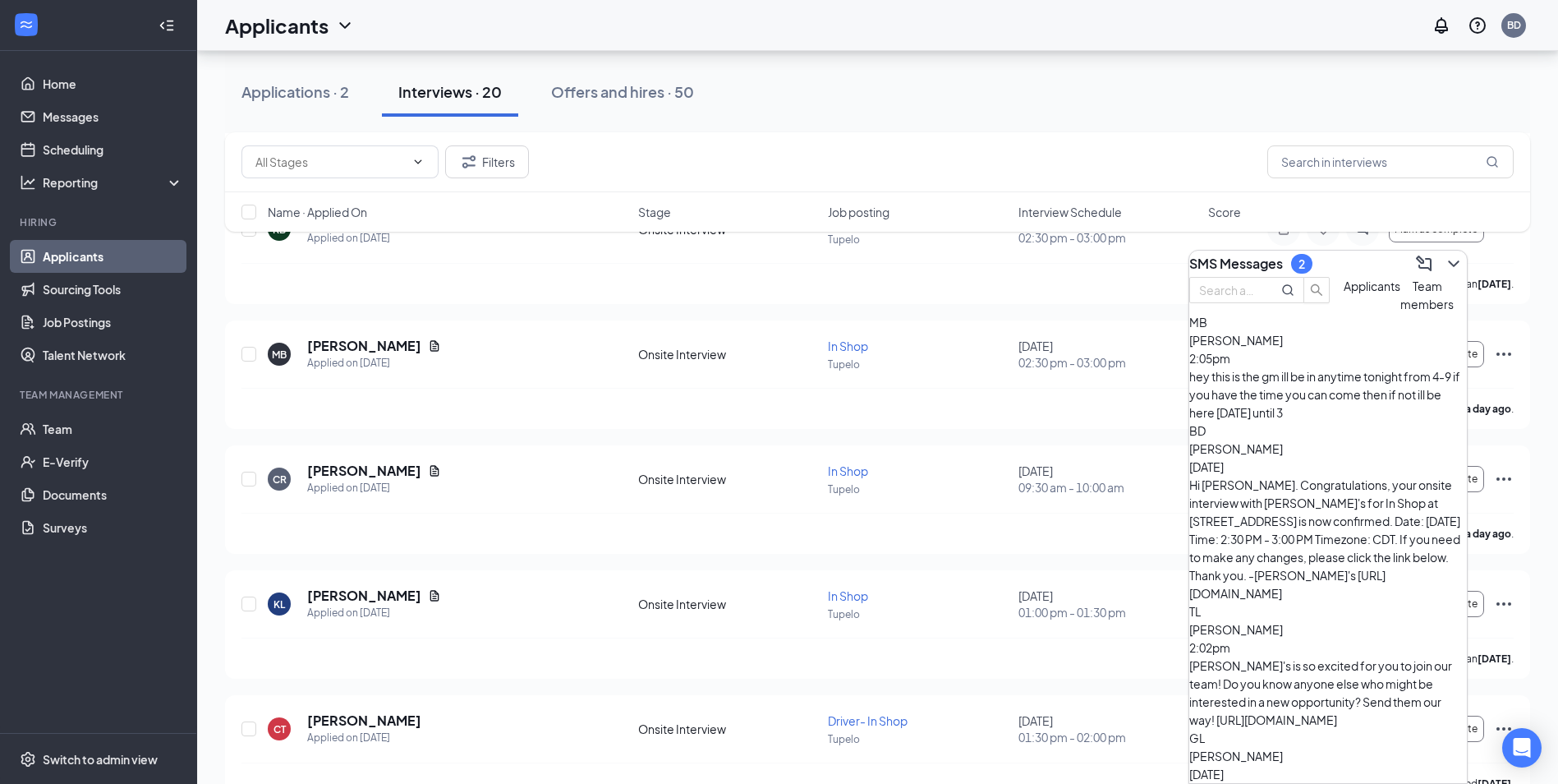
click at [1457, 264] on div "SMS Messages 2" at bounding box center [1328, 264] width 278 height 26
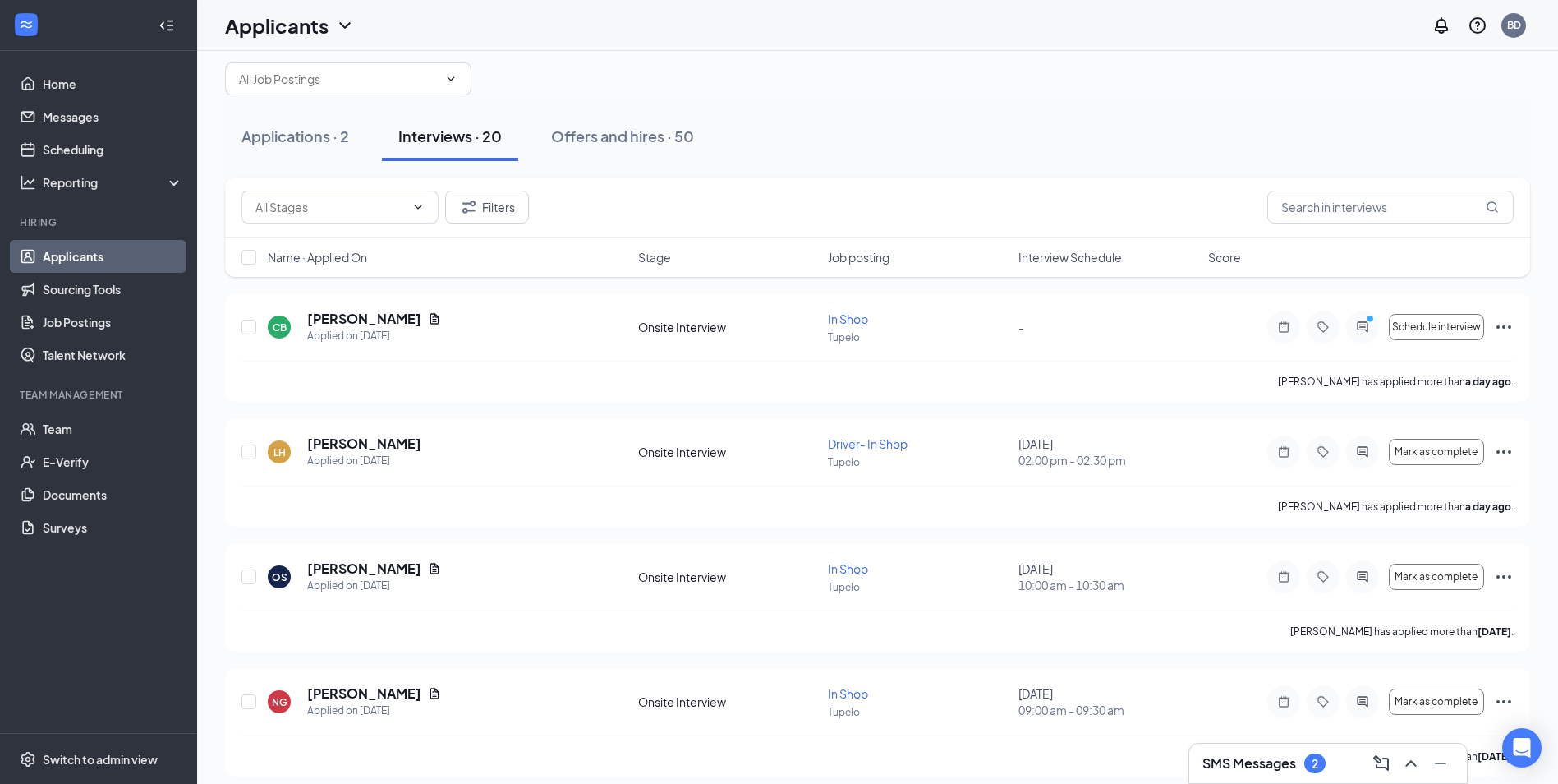
scroll to position [14, 0]
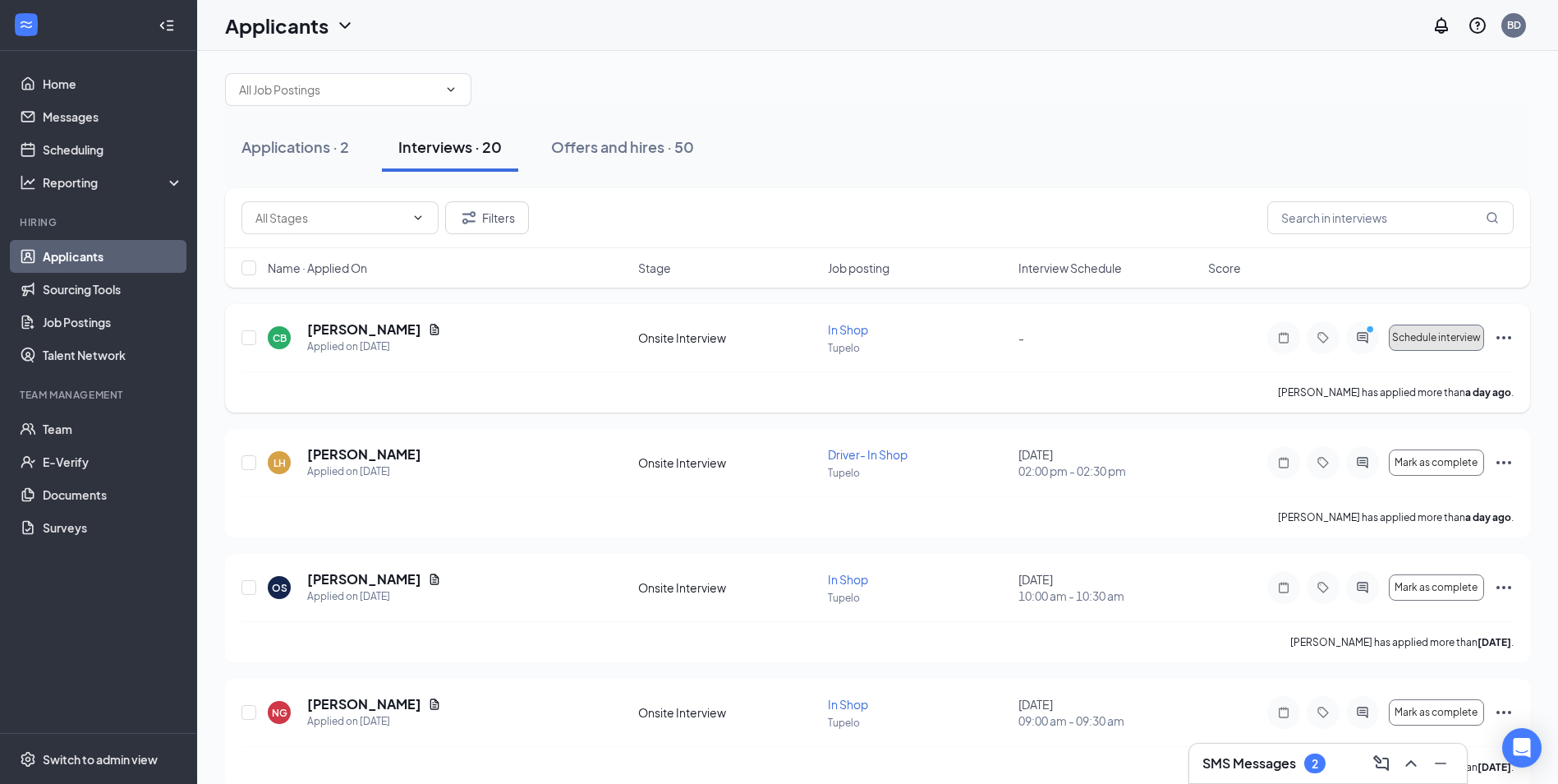
click at [1452, 340] on span "Schedule interview" at bounding box center [1436, 338] width 89 height 12
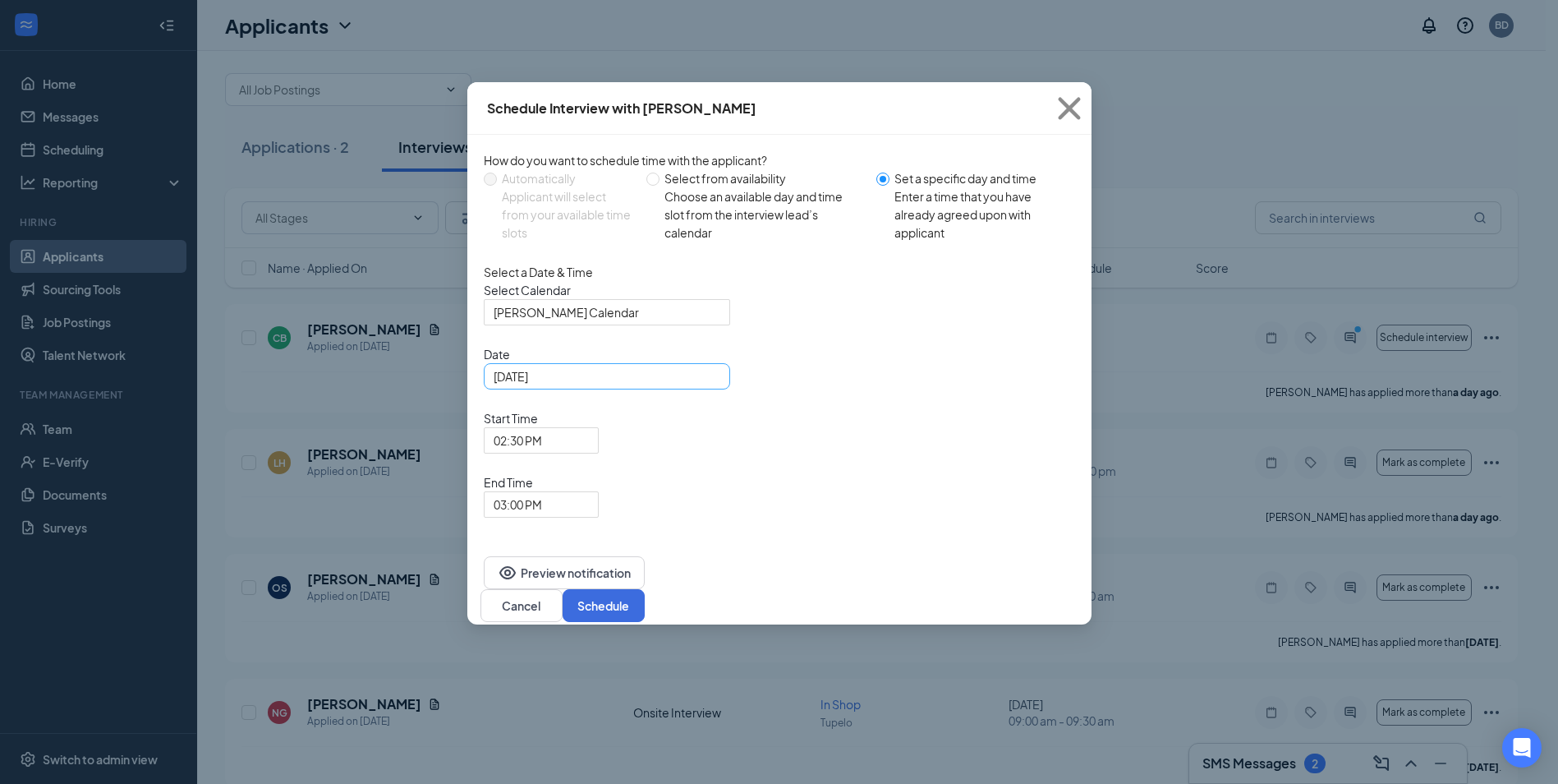
click at [708, 385] on div "[DATE]" at bounding box center [607, 376] width 226 height 18
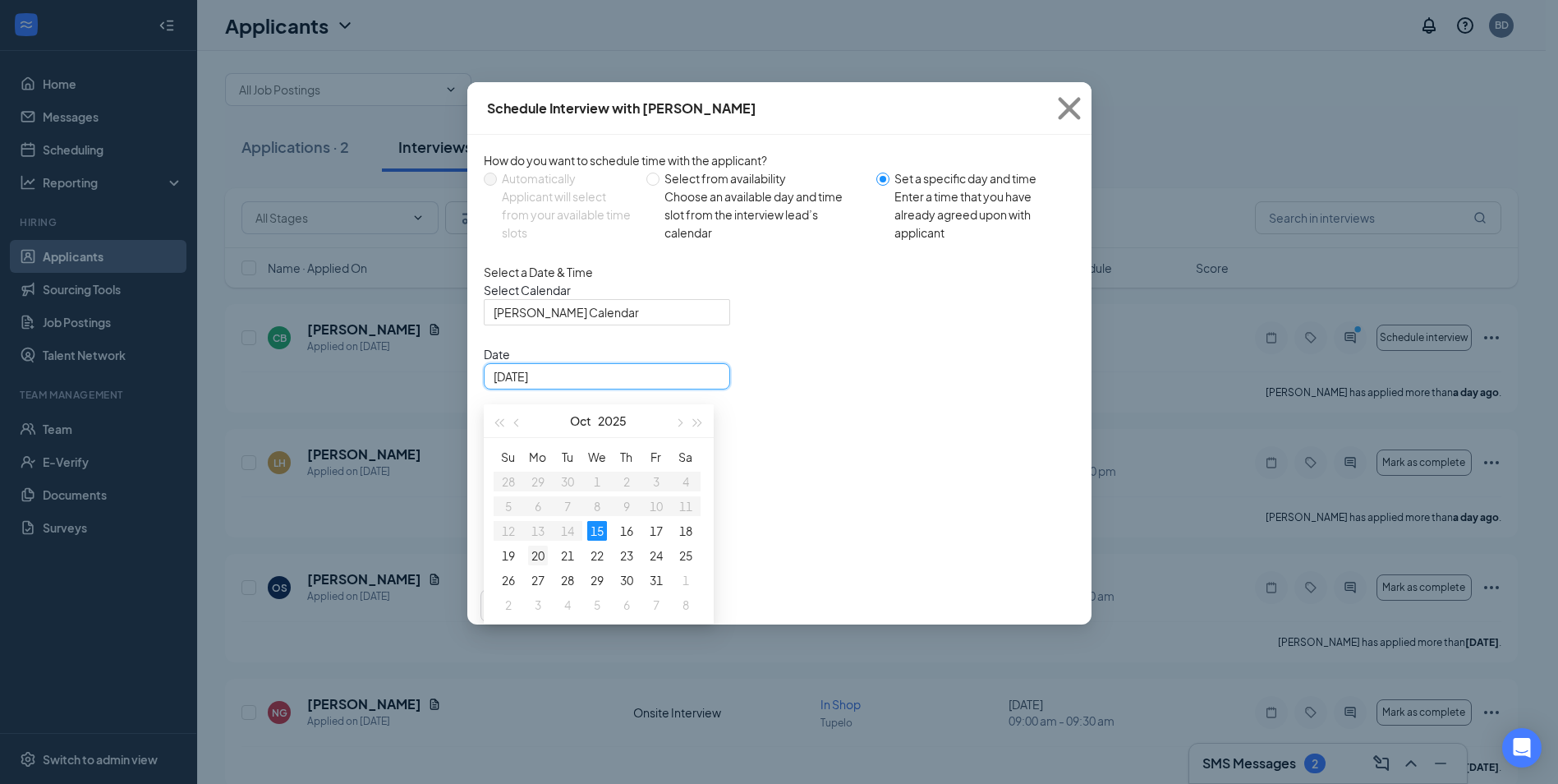
type input "[DATE]"
click at [536, 565] on div "20" at bounding box center [537, 555] width 19 height 19
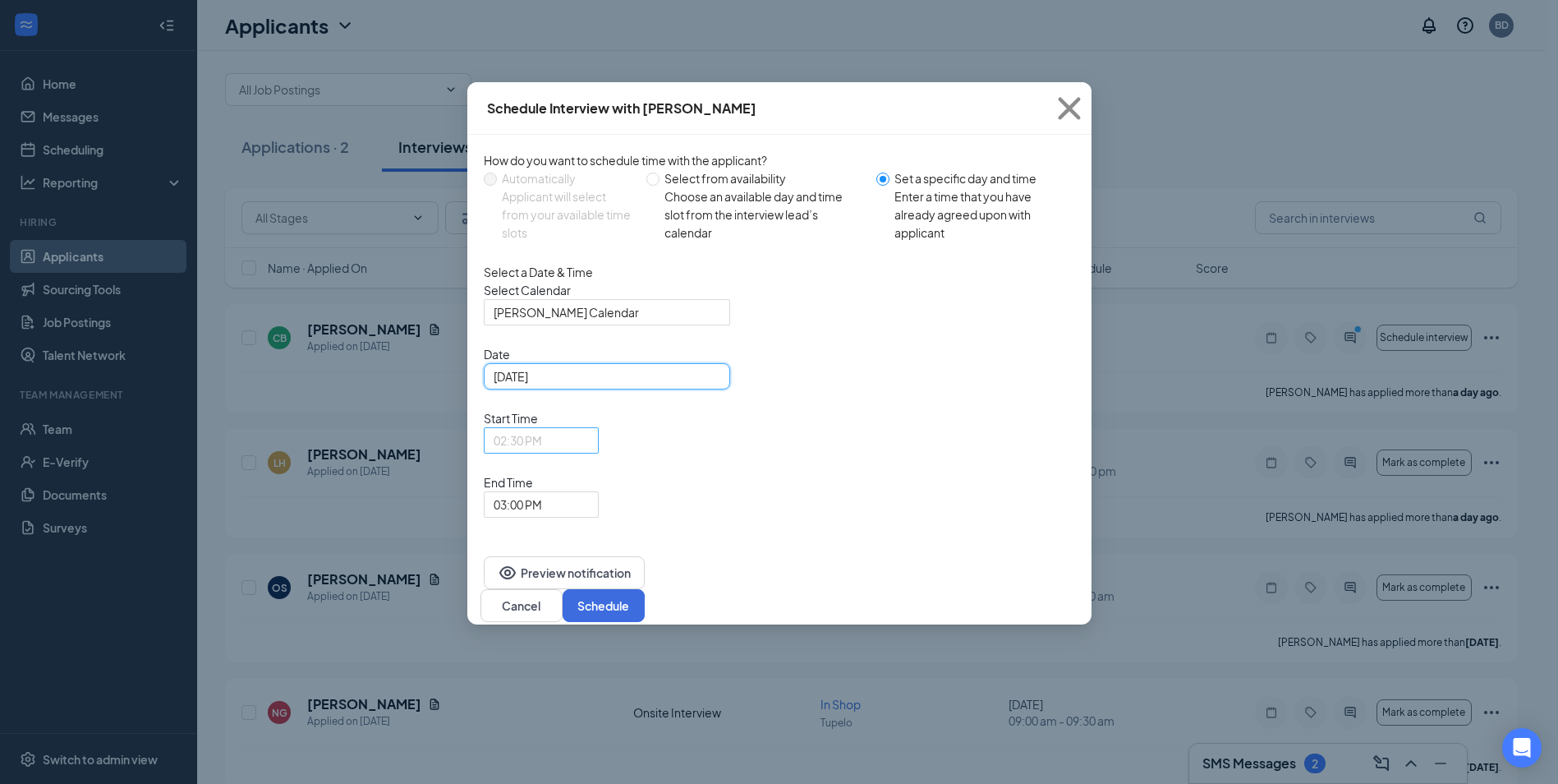
click at [589, 428] on span "02:30 PM" at bounding box center [541, 440] width 95 height 24
click at [645, 589] on button "Schedule" at bounding box center [603, 605] width 82 height 33
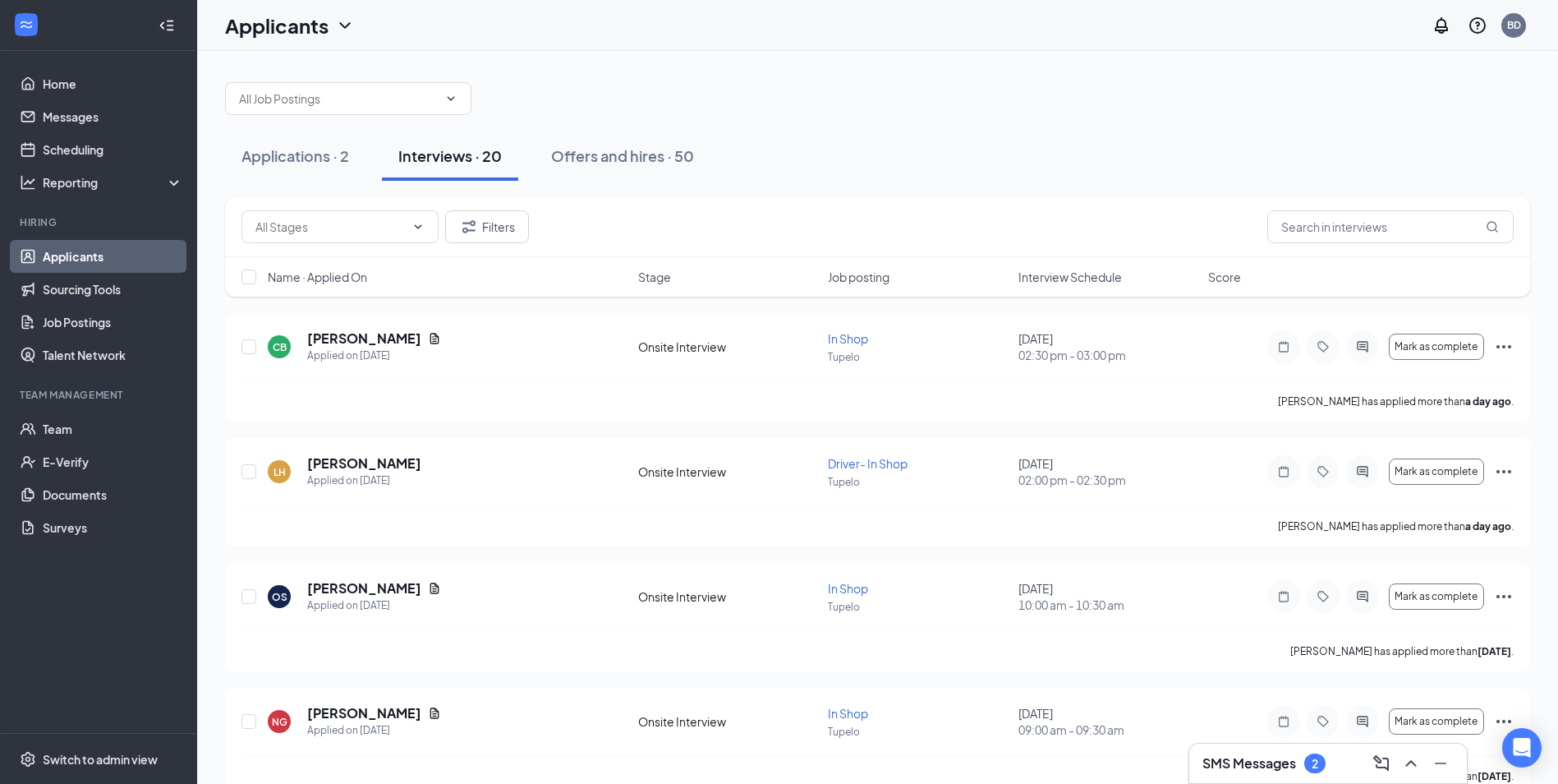
scroll to position [0, 0]
